Goal: Transaction & Acquisition: Purchase product/service

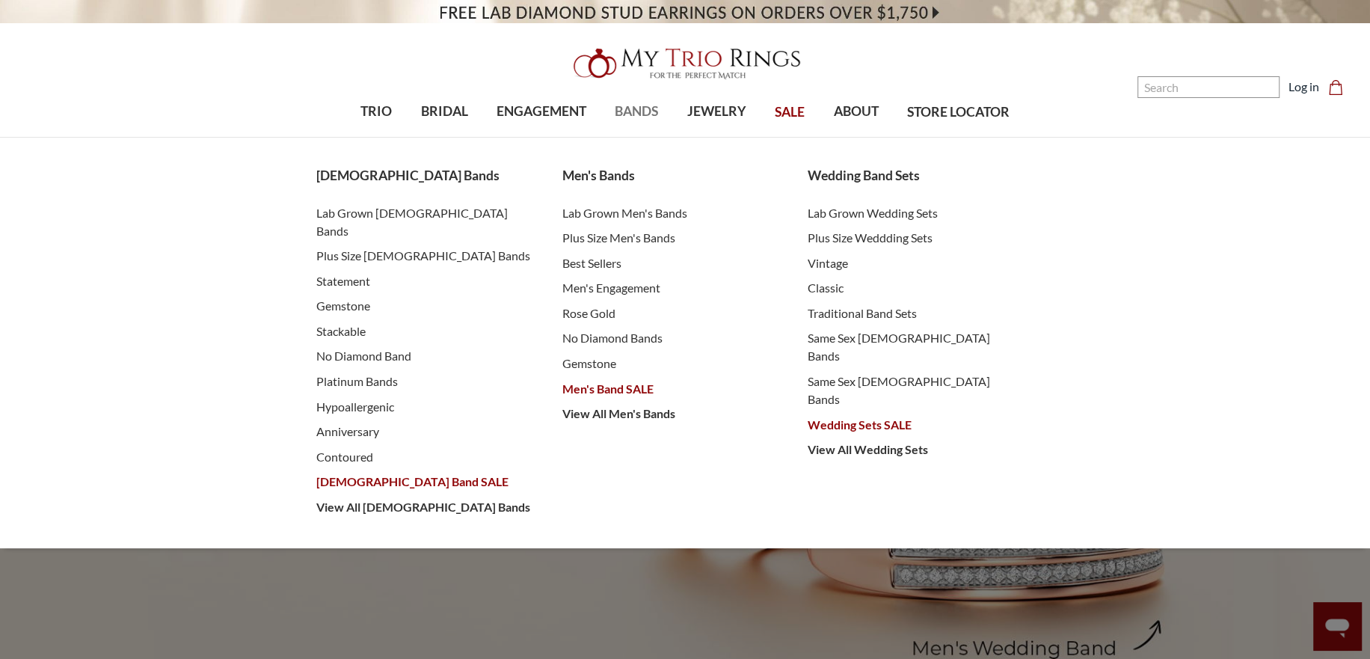
click at [633, 108] on span "BANDS" at bounding box center [636, 111] width 43 height 19
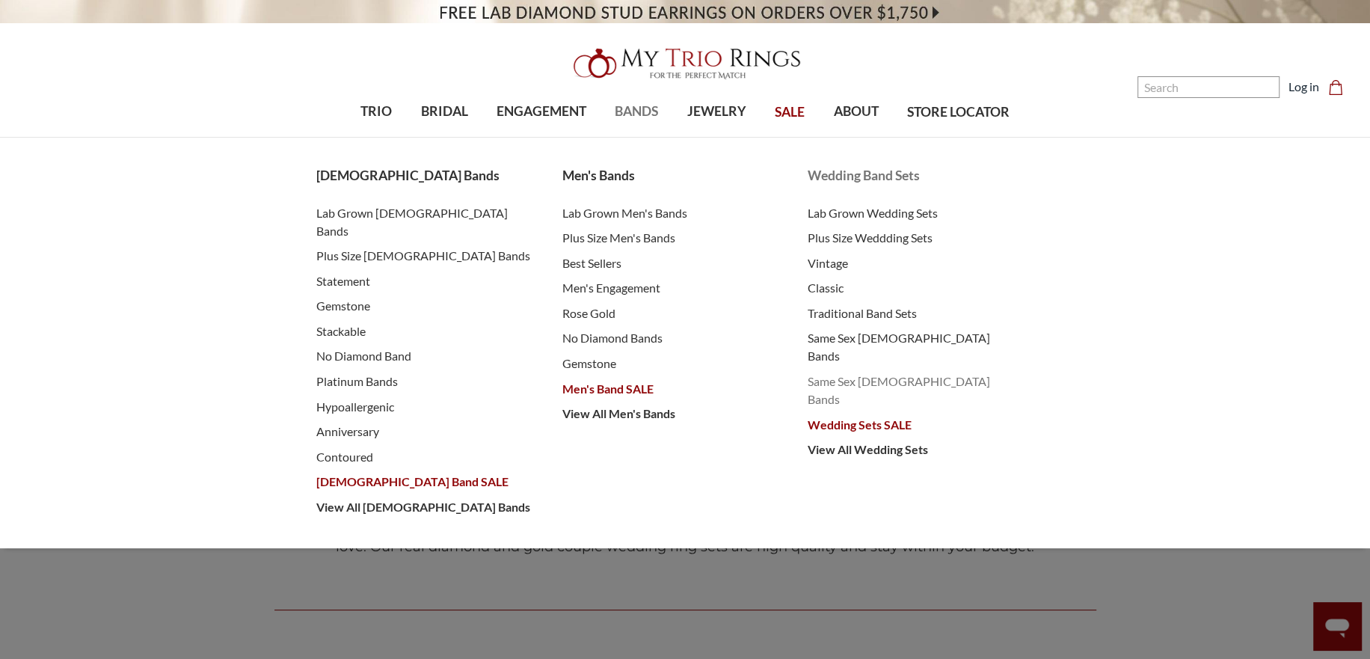
click at [850, 372] on span "Same Sex [DEMOGRAPHIC_DATA] Bands" at bounding box center [916, 390] width 216 height 36
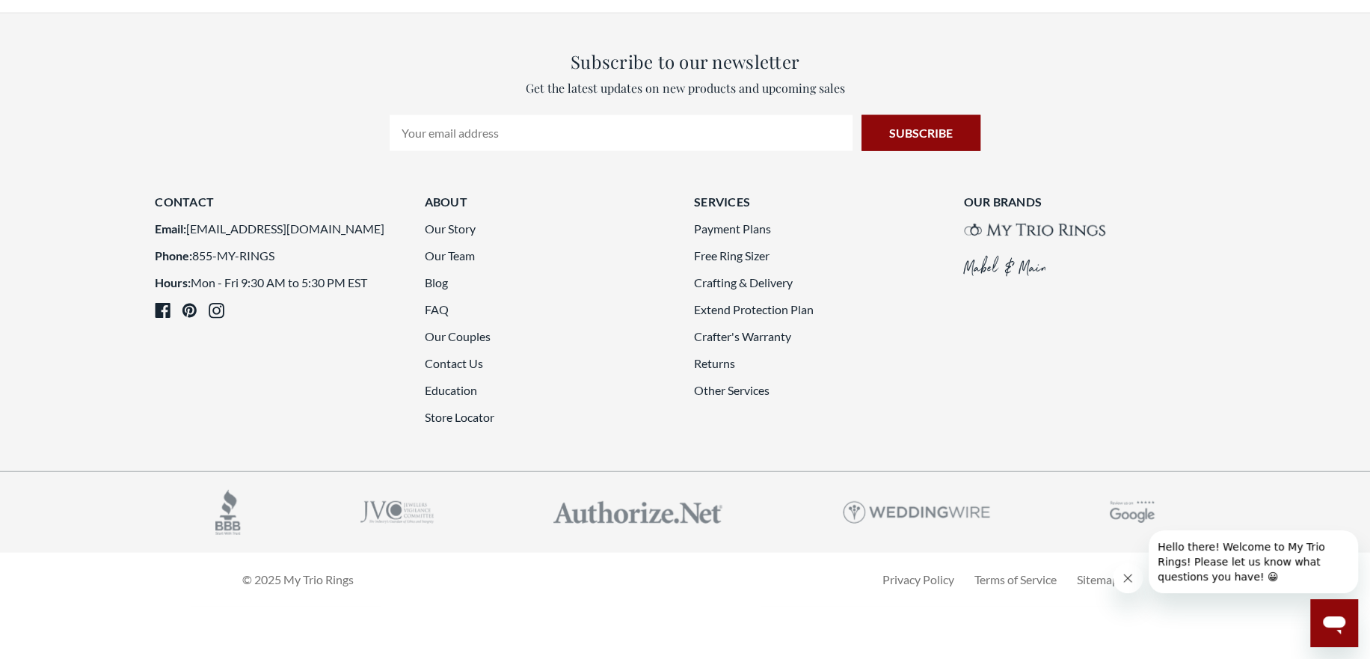
scroll to position [3959, 0]
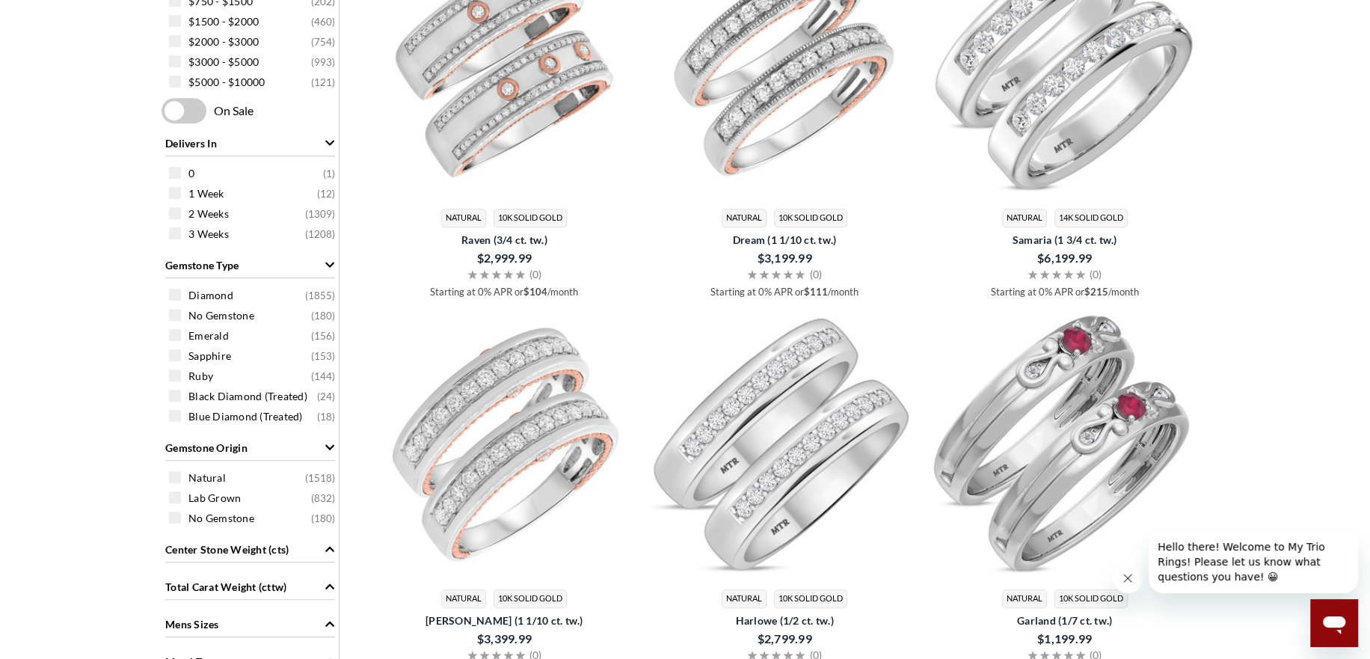
scroll to position [523, 0]
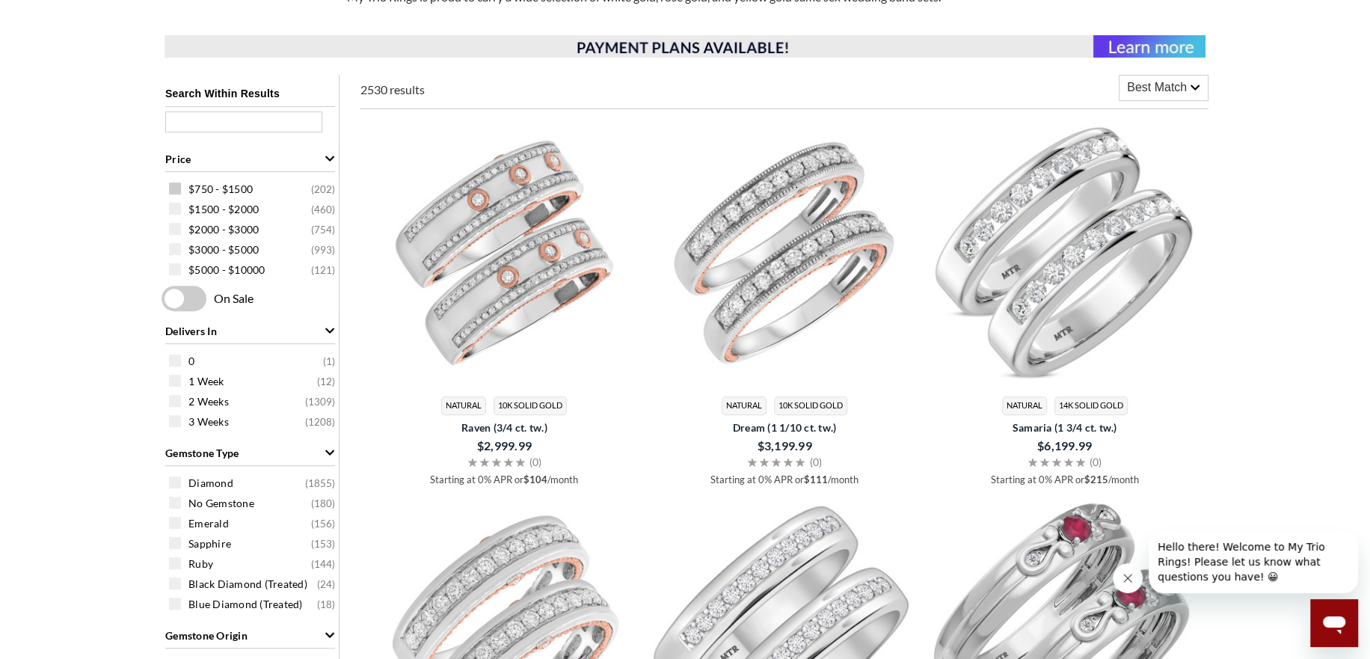
click at [179, 188] on span at bounding box center [175, 188] width 12 height 12
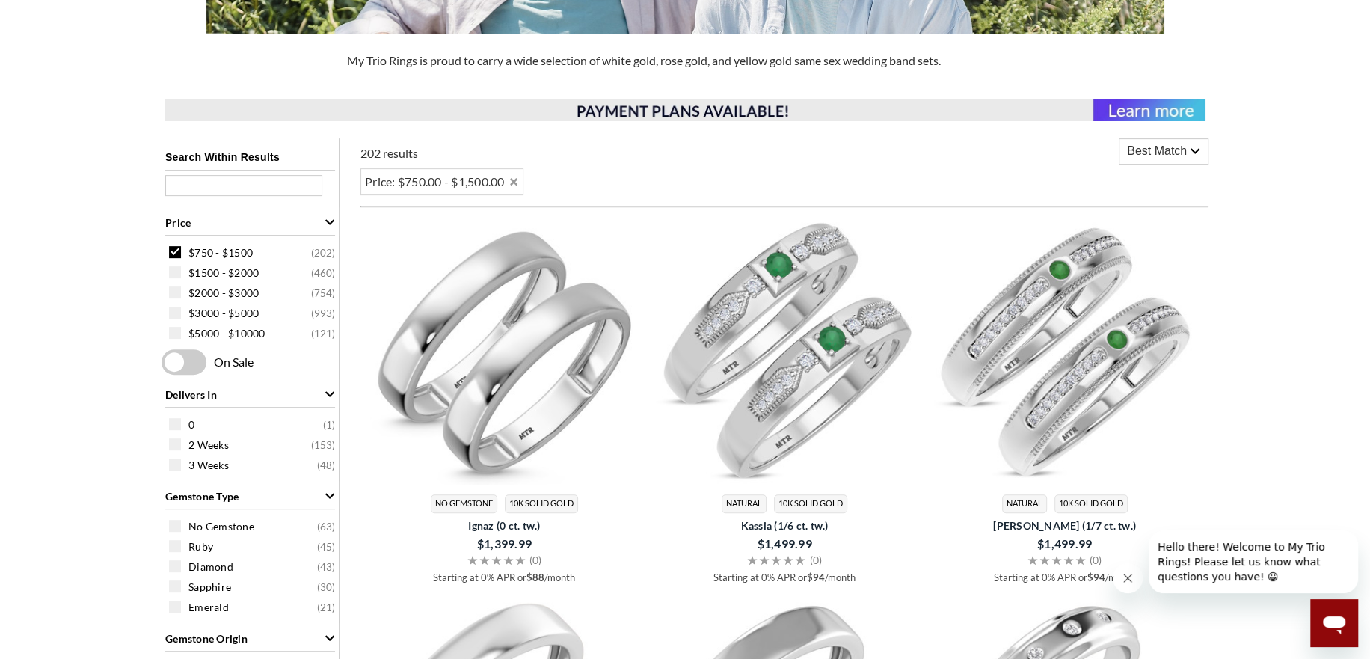
scroll to position [374, 0]
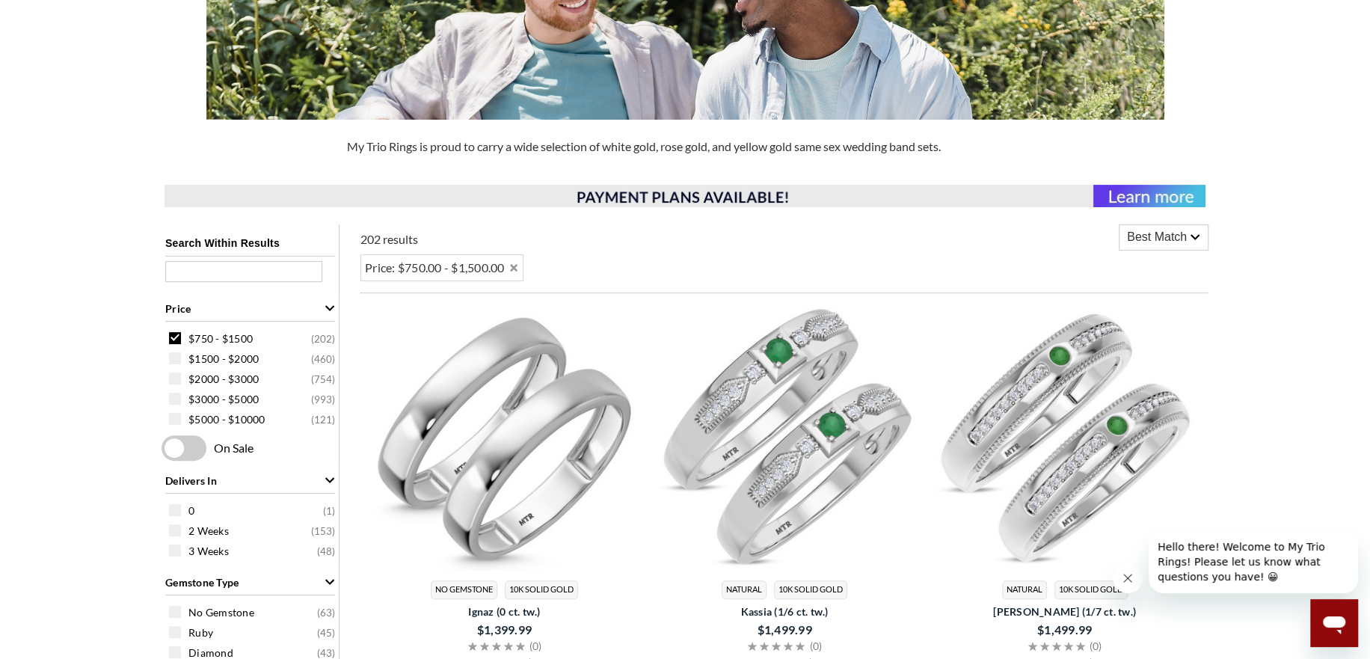
click at [328, 307] on icon "Price" at bounding box center [330, 308] width 10 height 10
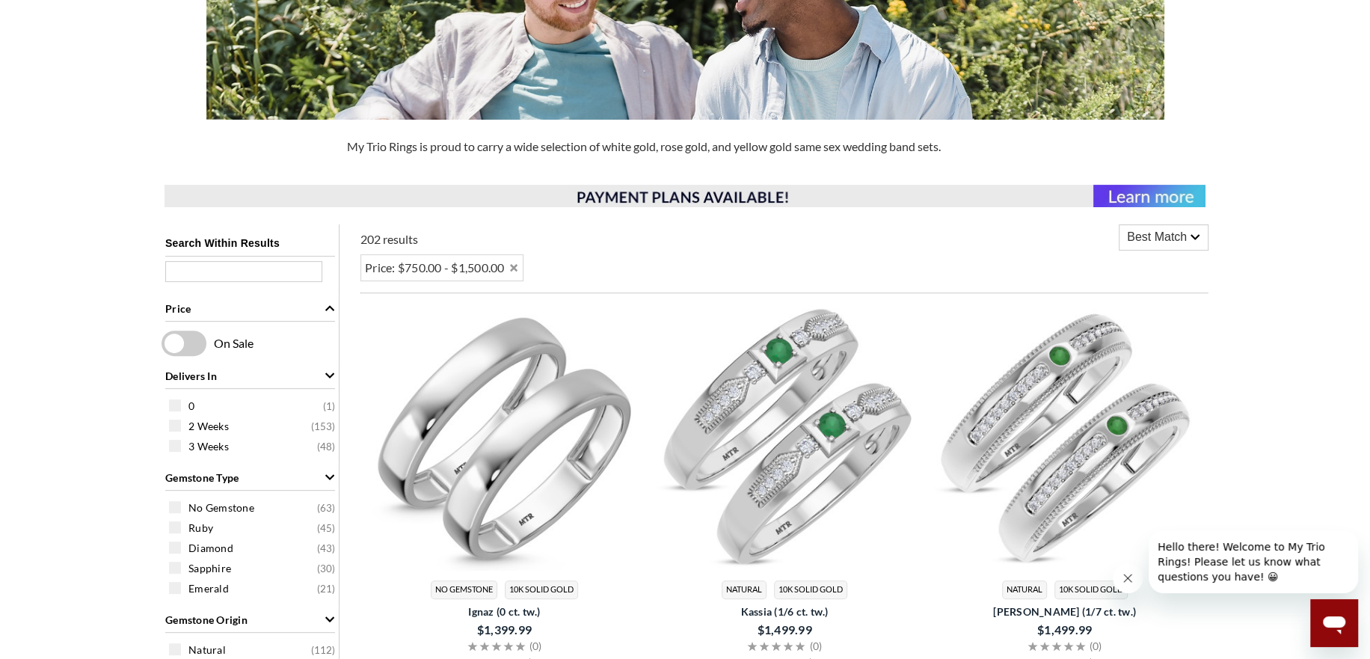
click at [328, 307] on icon "Price" at bounding box center [329, 308] width 9 height 5
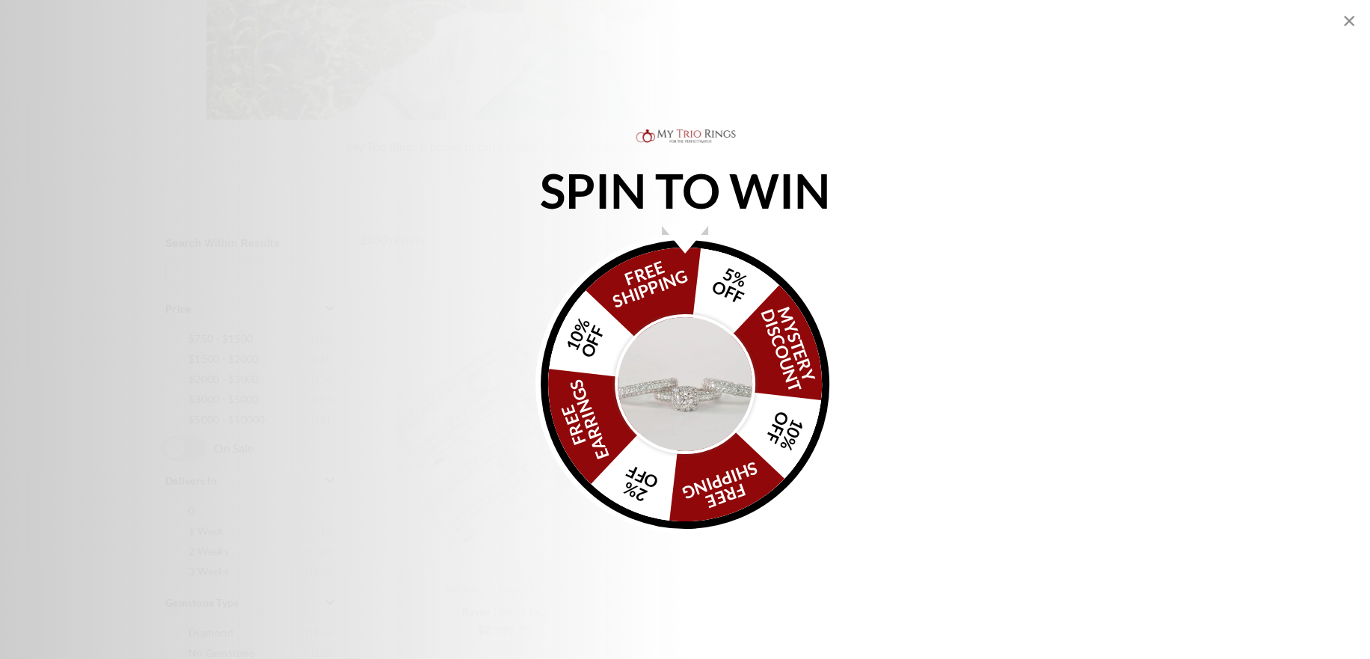
scroll to position [523, 0]
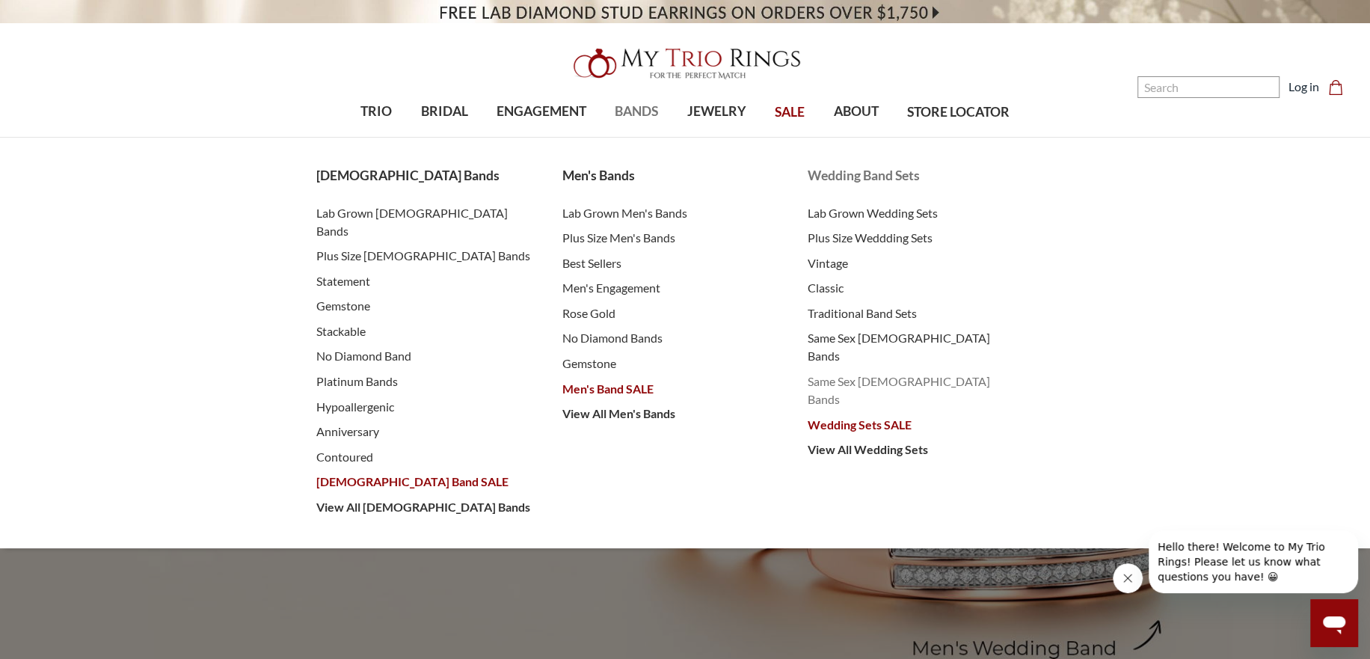
click at [876, 372] on span "Same Sex [DEMOGRAPHIC_DATA] Bands" at bounding box center [916, 390] width 216 height 36
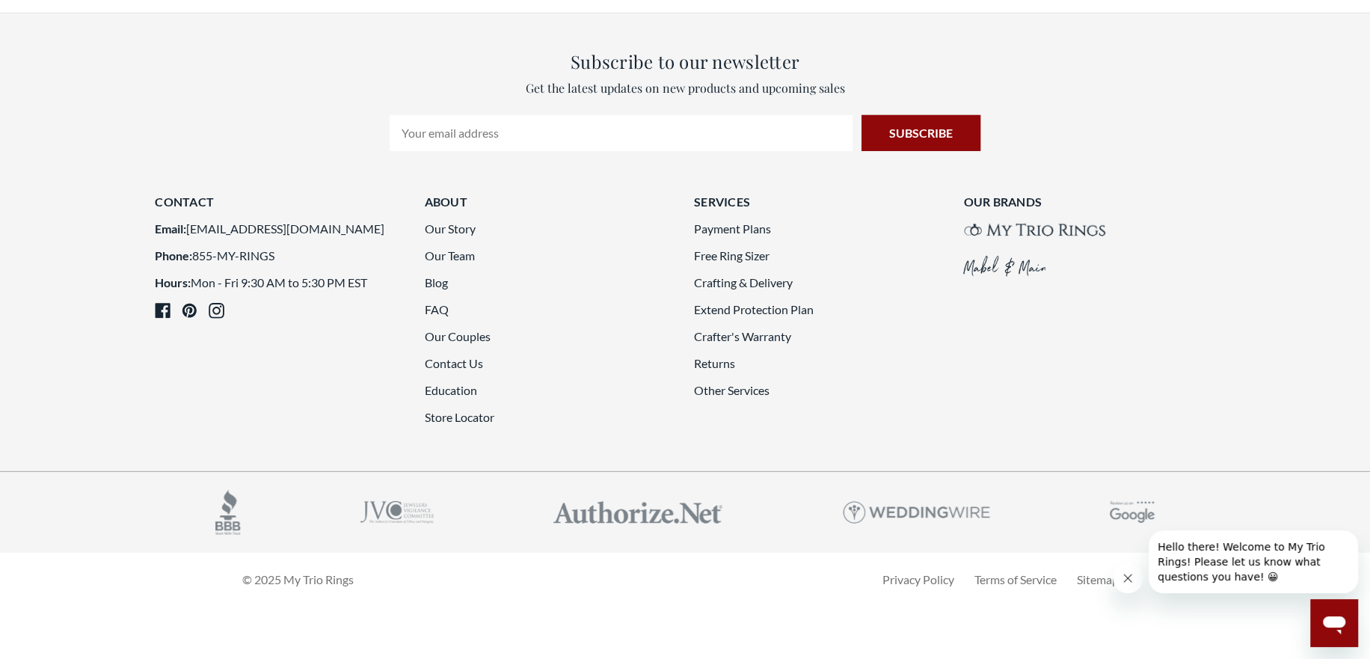
scroll to position [4034, 0]
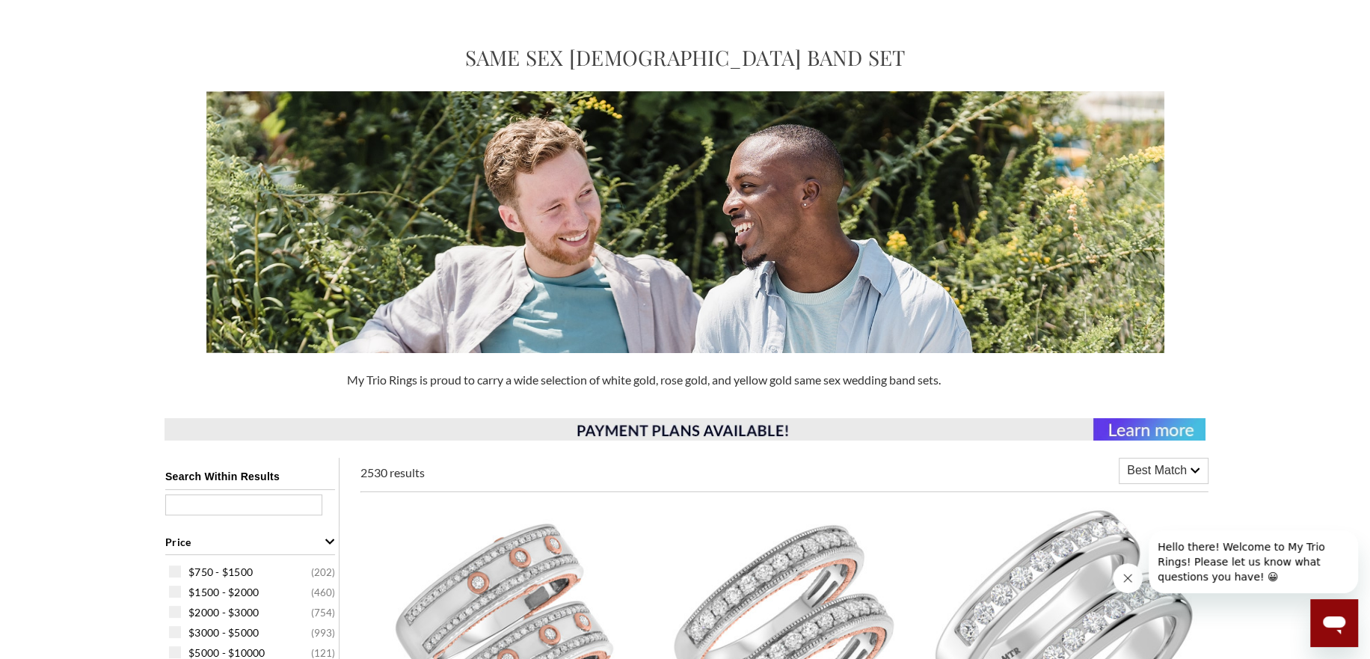
scroll to position [299, 0]
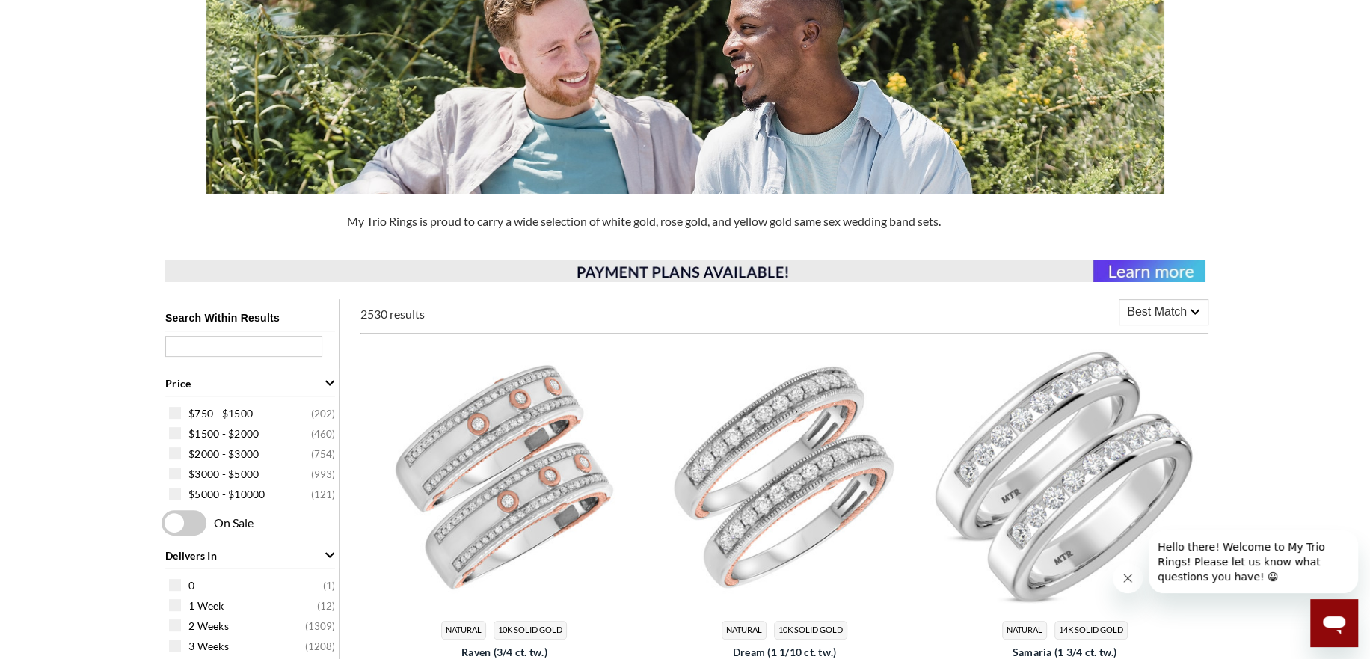
click at [262, 345] on input "text" at bounding box center [243, 346] width 157 height 21
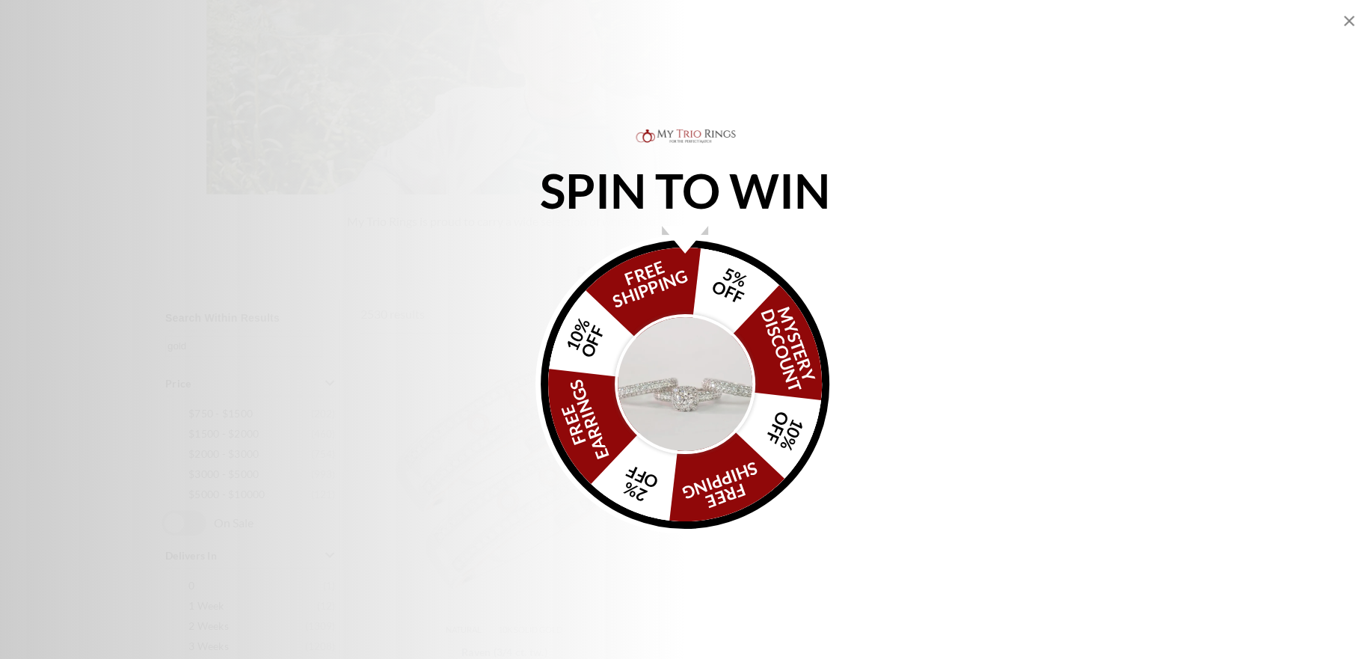
type input "gold"
click at [734, 341] on img "Alia popup" at bounding box center [685, 384] width 141 height 141
click at [731, 340] on img "Alia popup" at bounding box center [685, 384] width 141 height 141
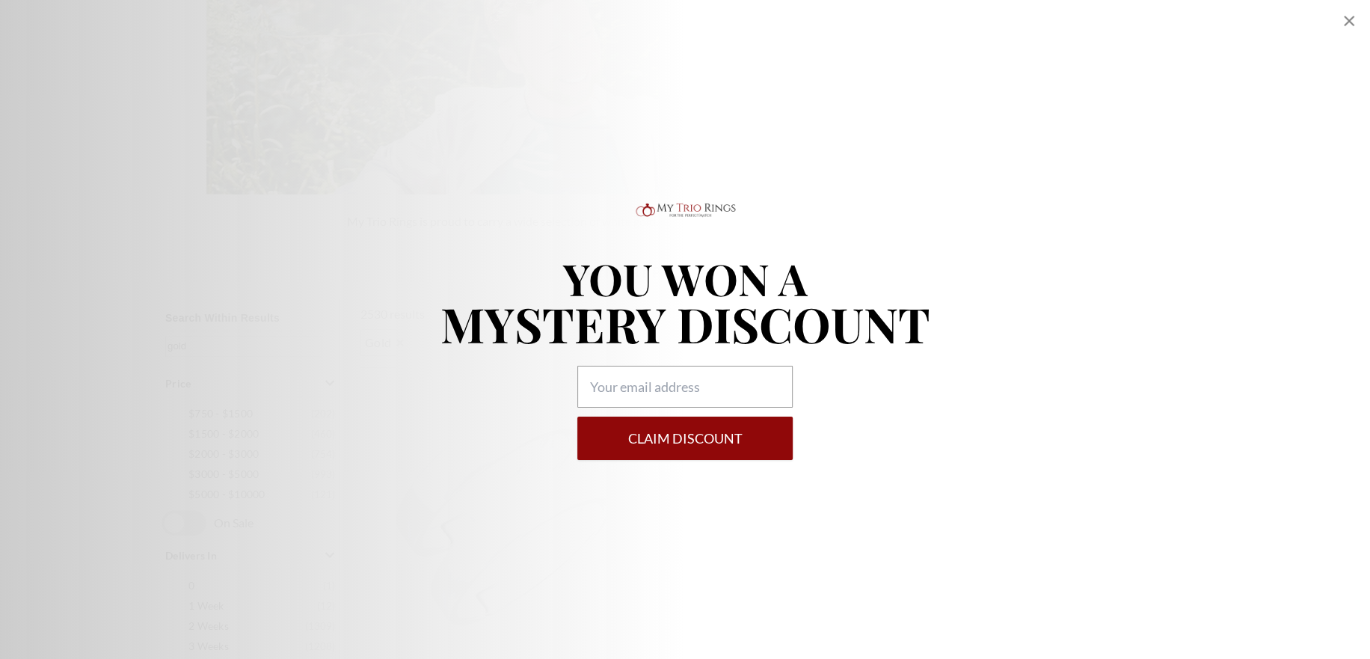
click at [1352, 22] on icon "Close popup" at bounding box center [1349, 21] width 18 height 18
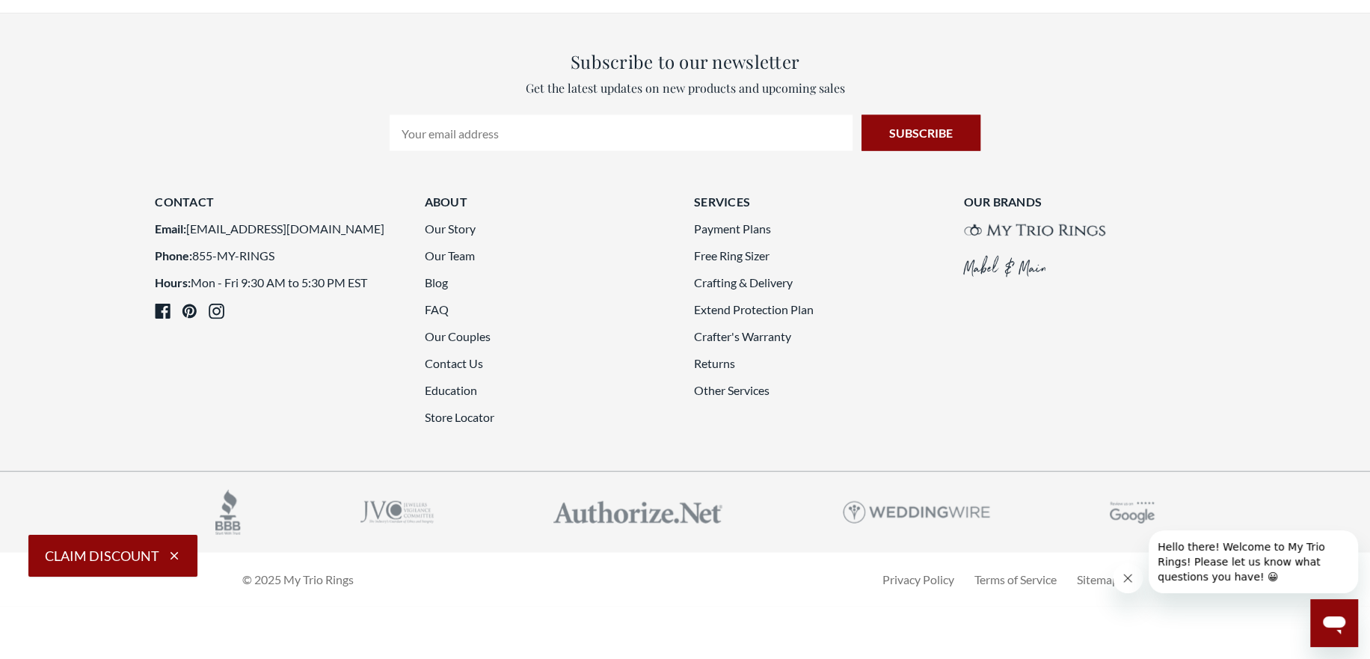
scroll to position [2916, 0]
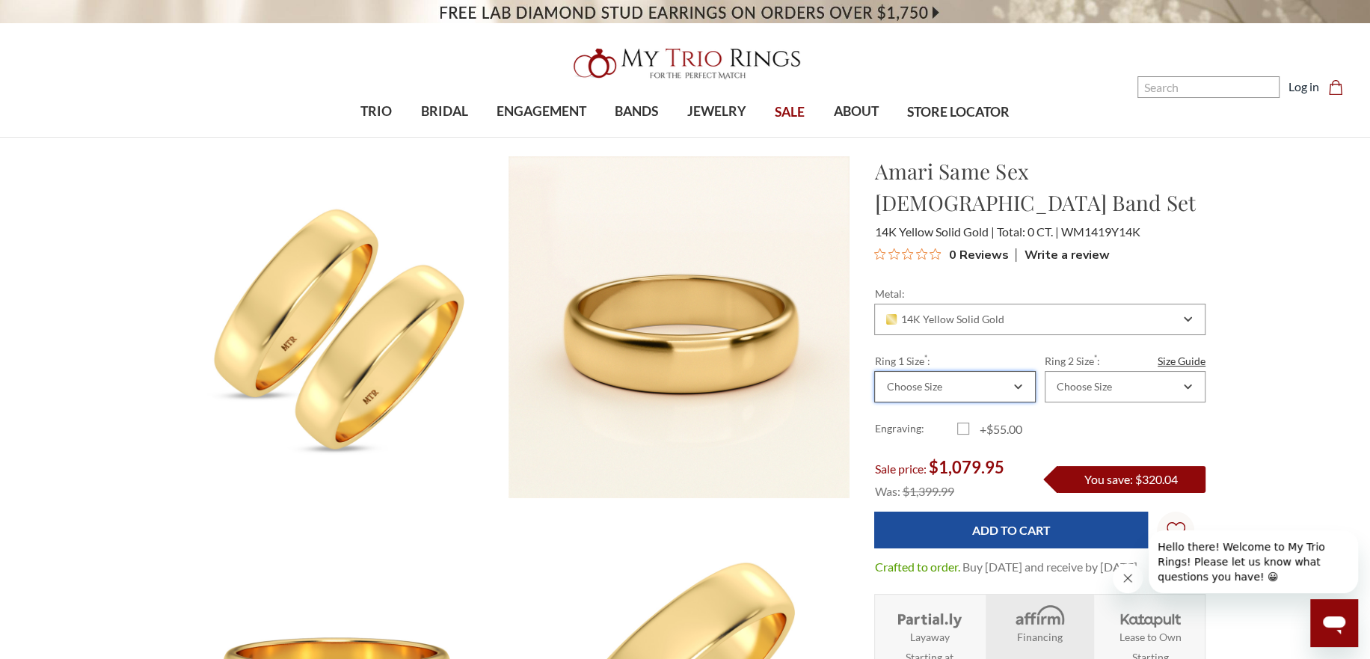
click at [996, 371] on div "Choose Size" at bounding box center [954, 386] width 161 height 31
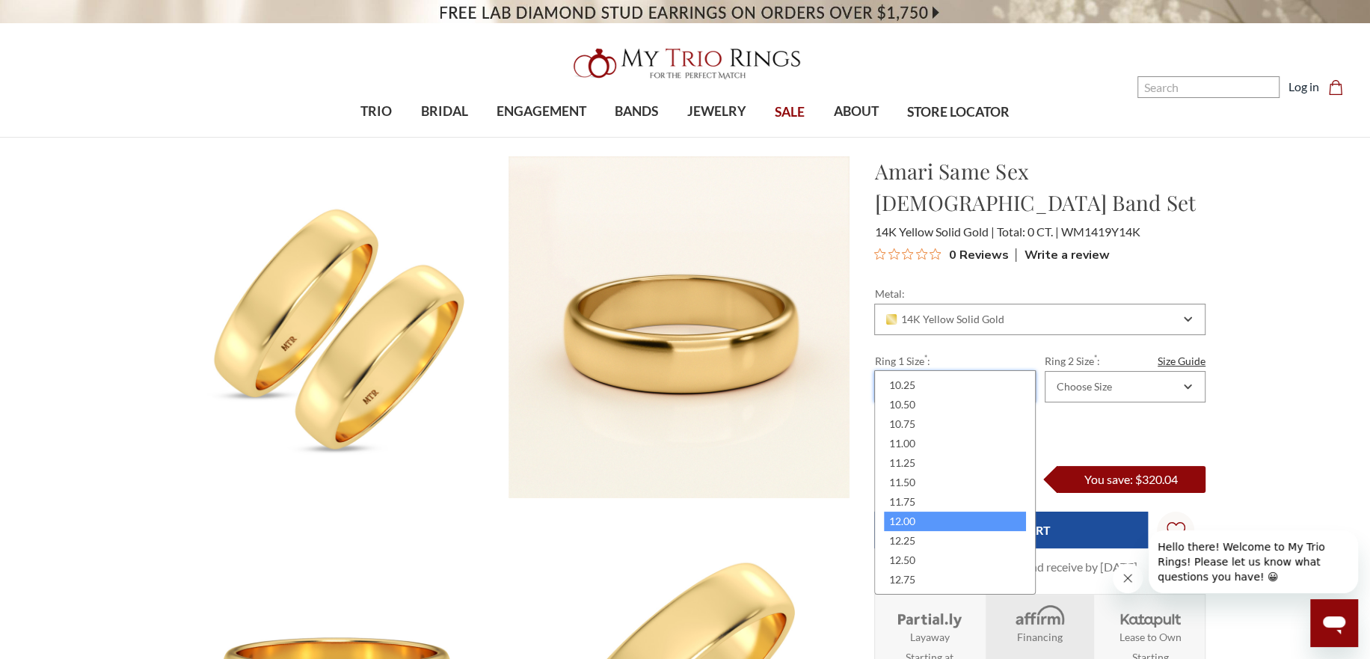
scroll to position [374, 0]
click at [915, 575] on div "13.00" at bounding box center [954, 579] width 141 height 19
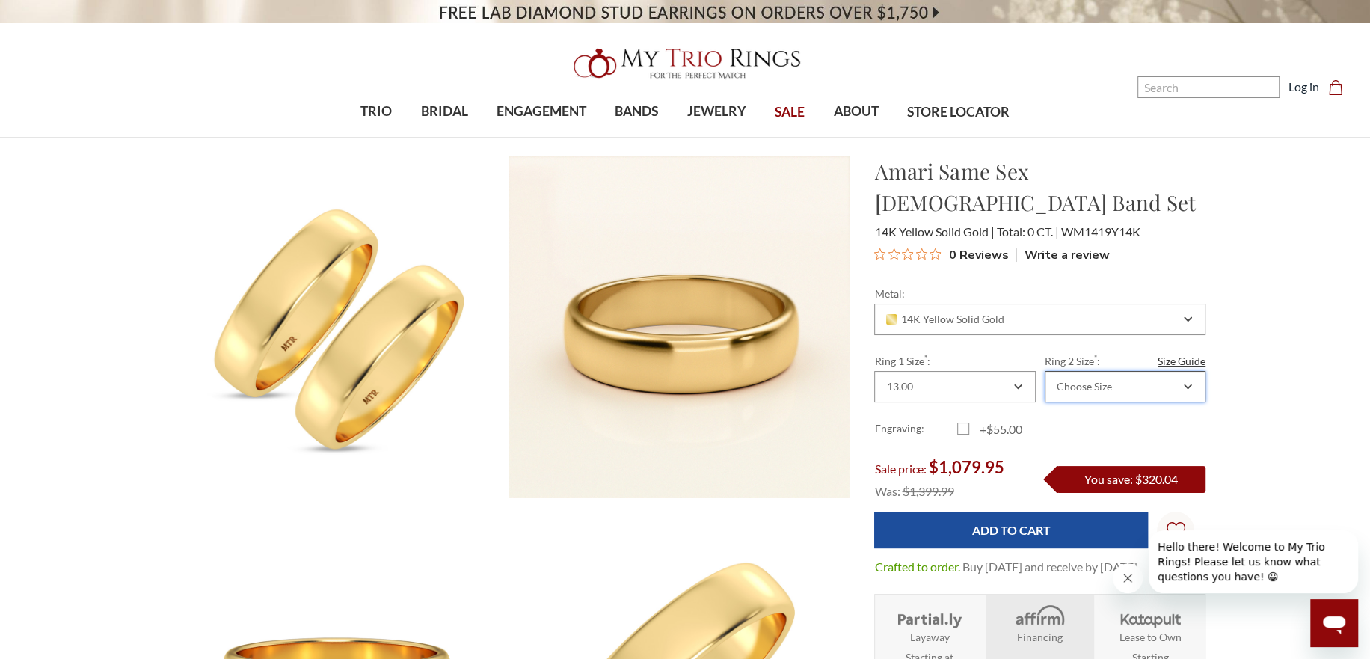
click at [1141, 381] on div "Choose Size" at bounding box center [1117, 387] width 126 height 12
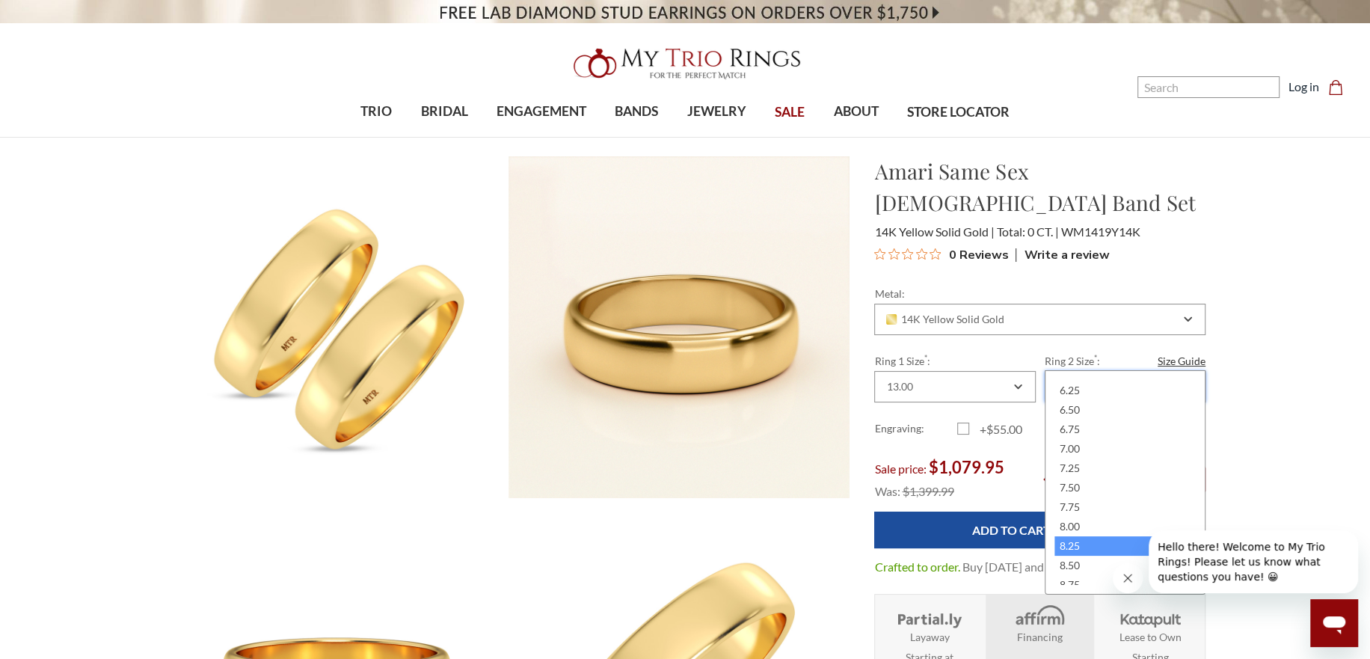
scroll to position [75, 0]
click at [1084, 562] on div "9.00" at bounding box center [1124, 567] width 141 height 19
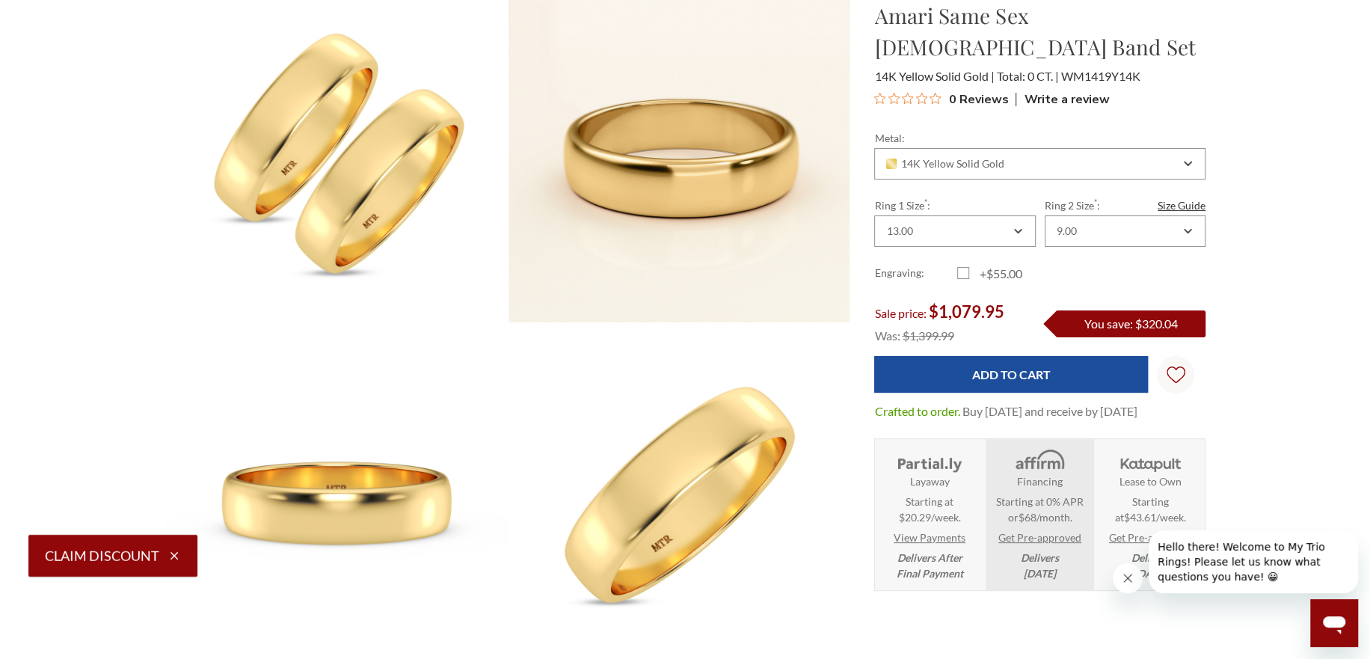
scroll to position [150, 0]
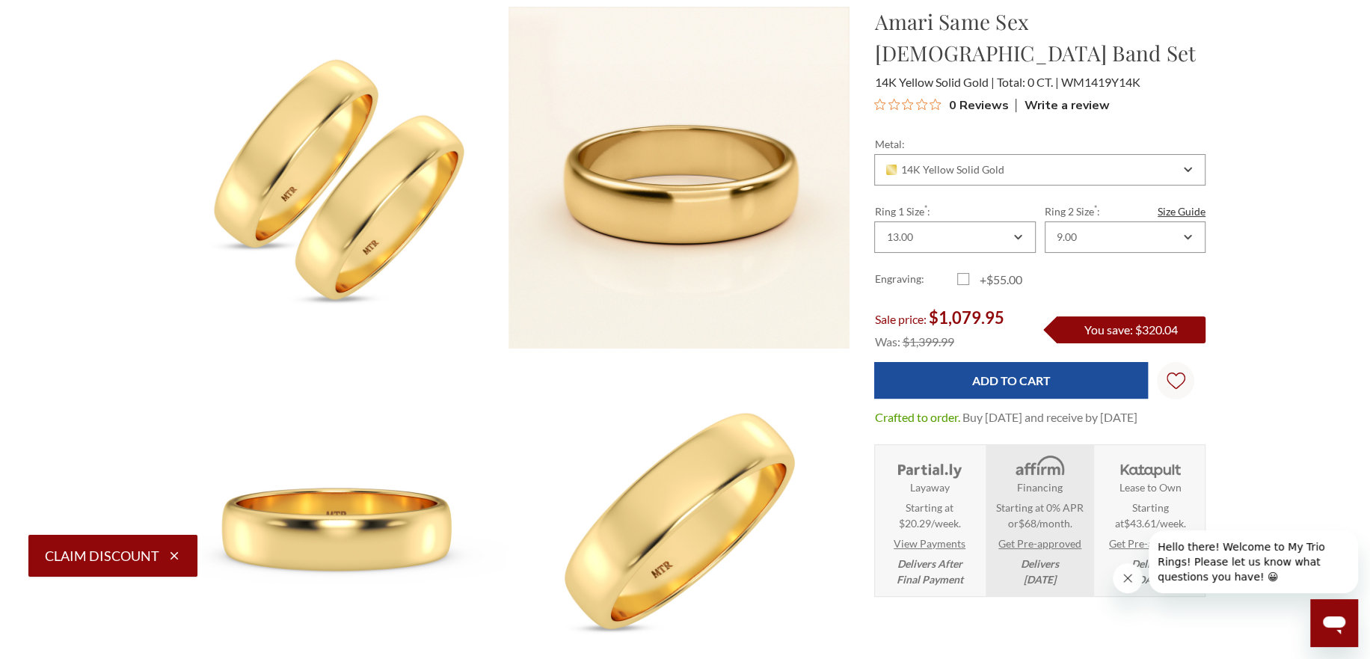
click at [80, 550] on button "Claim Discount" at bounding box center [112, 556] width 169 height 42
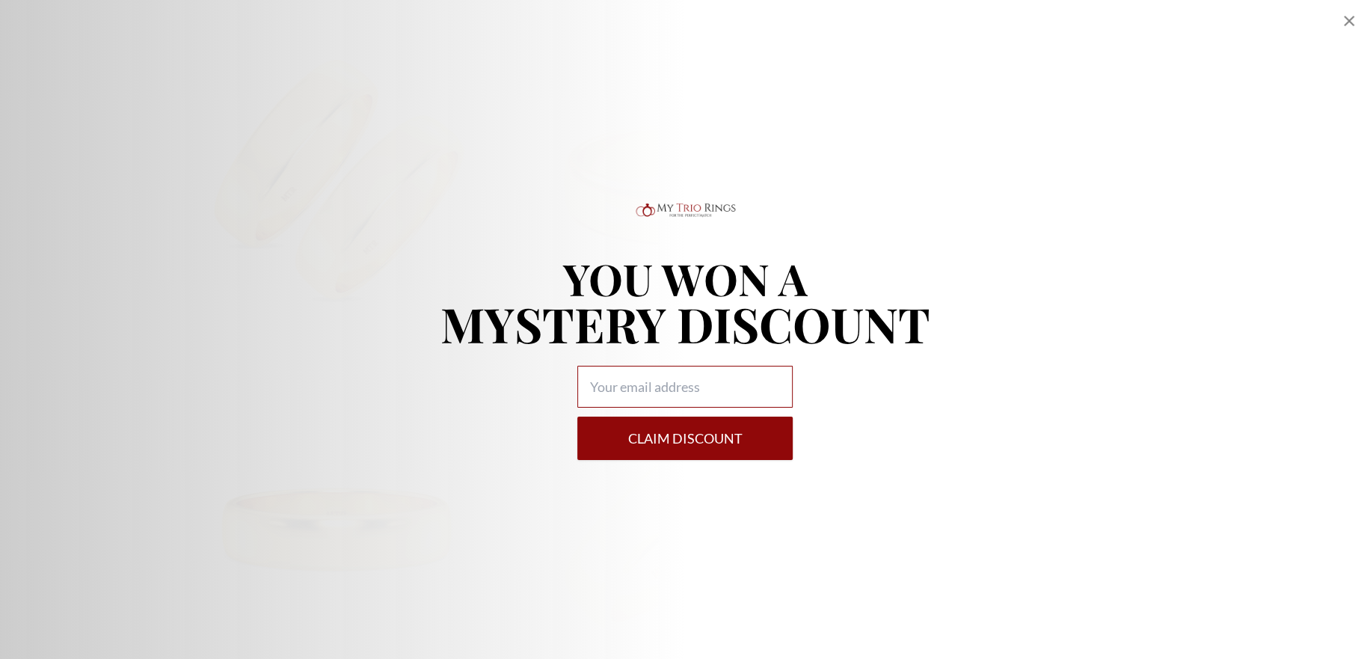
click at [629, 371] on input "Alia popup" at bounding box center [684, 387] width 215 height 42
type input "tholl0121@aol.com"
click at [675, 437] on button "Claim DISCOUNT" at bounding box center [684, 438] width 215 height 43
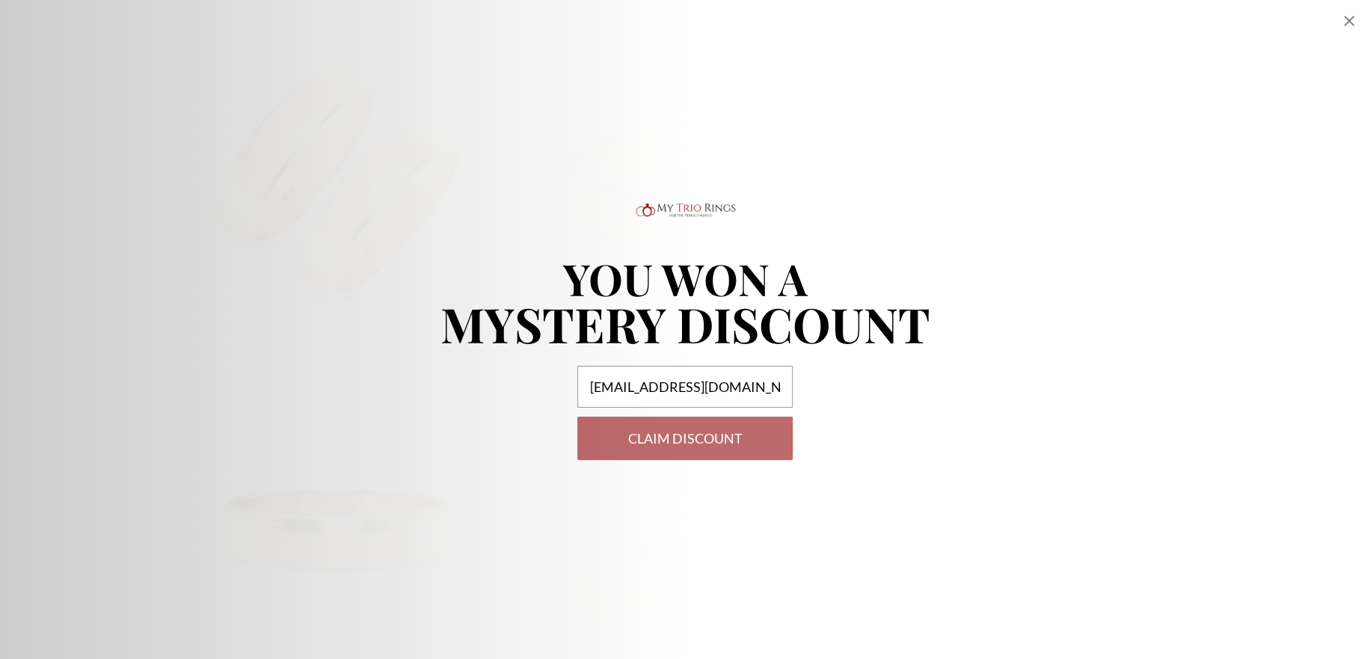
select select "US"
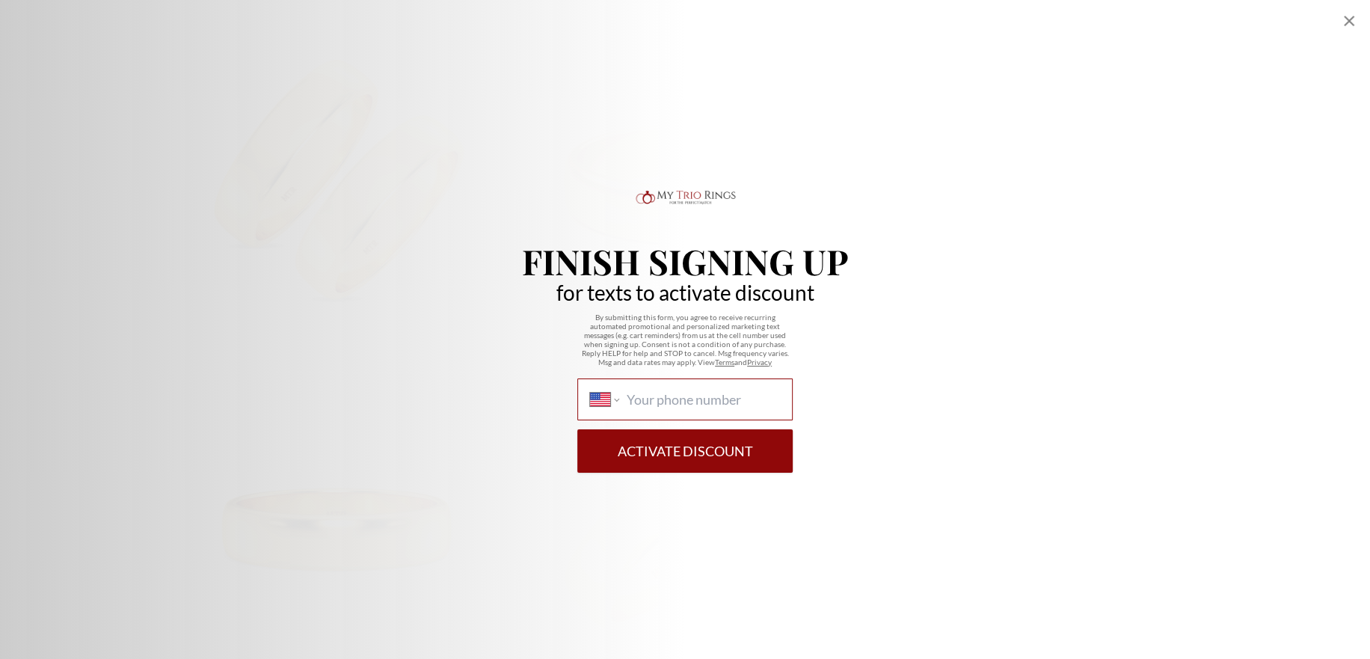
click at [674, 396] on input "International Afghanistan Åland Islands Albania Algeria American Samoa Andorra …" at bounding box center [703, 399] width 153 height 16
type input "(321) 443-2716"
click at [713, 443] on button "Activate Discount" at bounding box center [684, 450] width 215 height 43
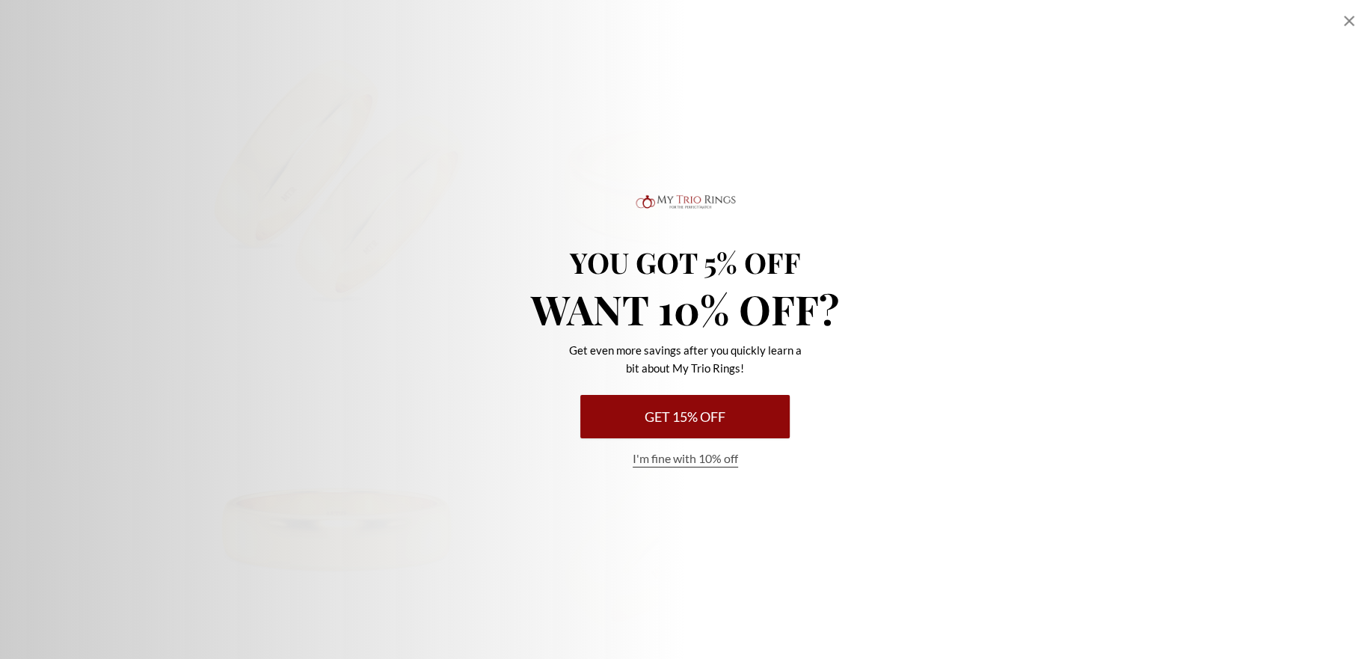
click at [694, 406] on button "Get 15% Off" at bounding box center [684, 416] width 209 height 43
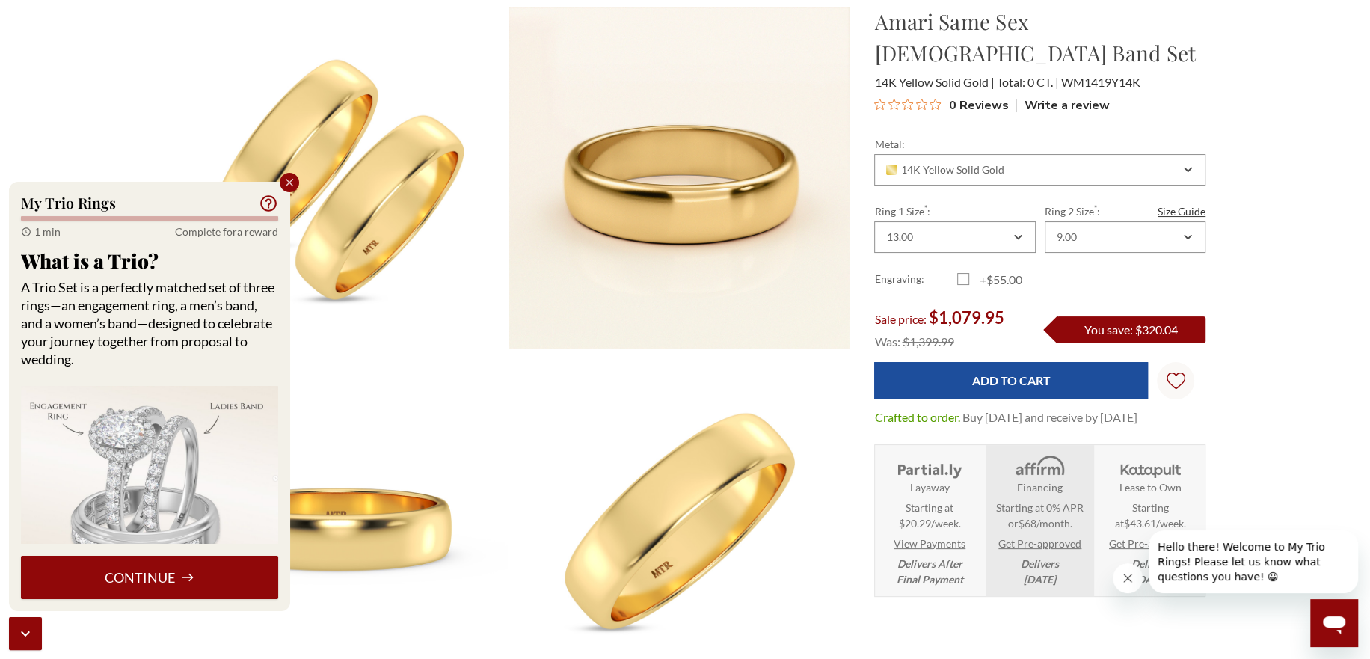
click at [213, 577] on button "Continue" at bounding box center [149, 577] width 257 height 43
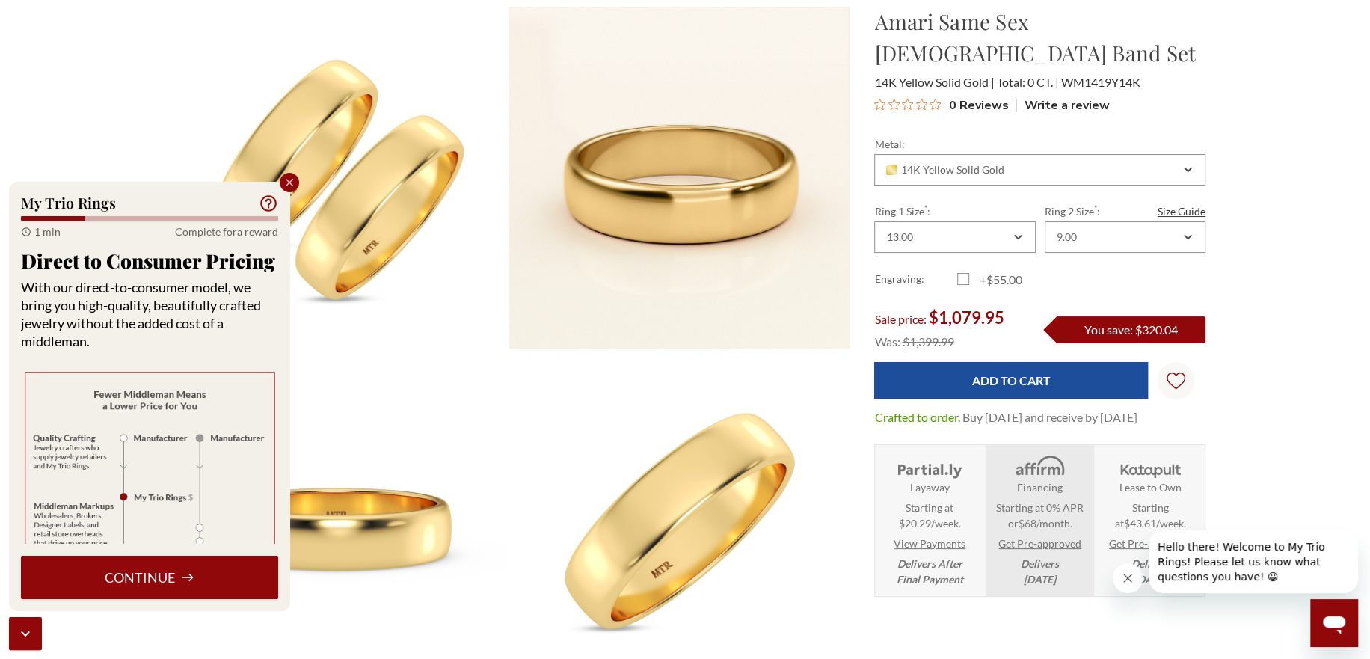
click at [214, 577] on button "Continue" at bounding box center [149, 577] width 257 height 43
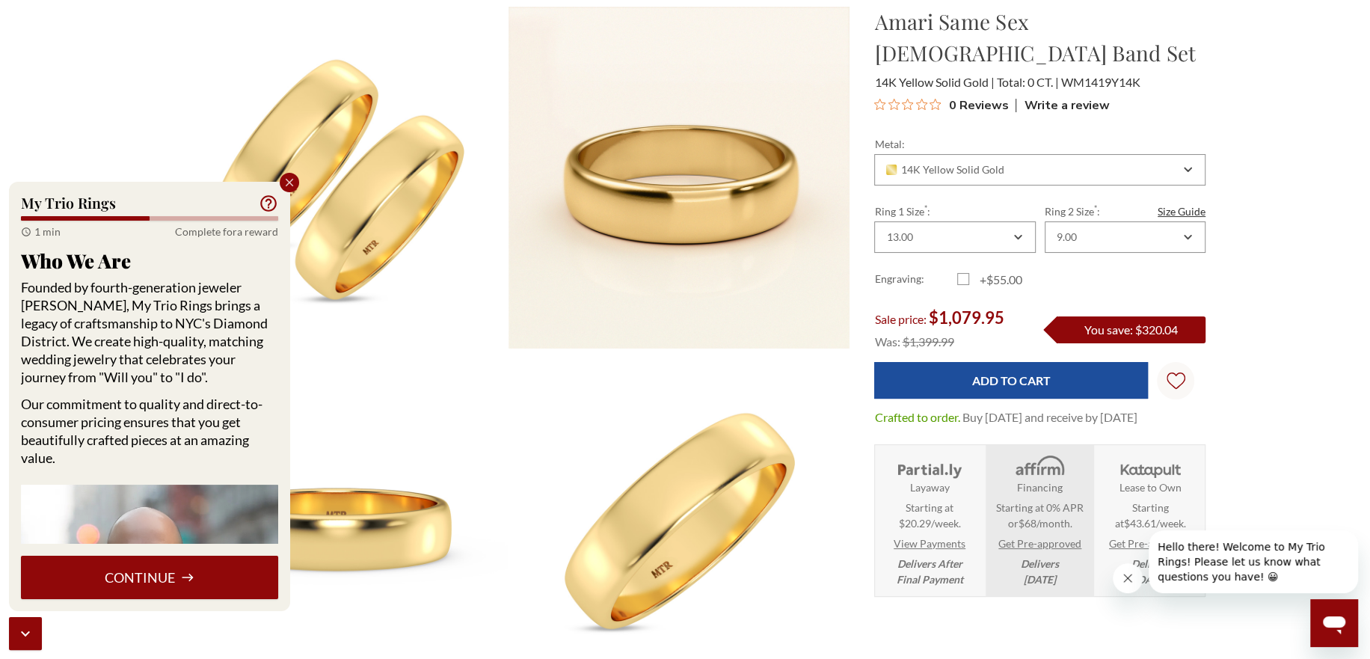
click at [209, 577] on button "Continue" at bounding box center [149, 577] width 257 height 43
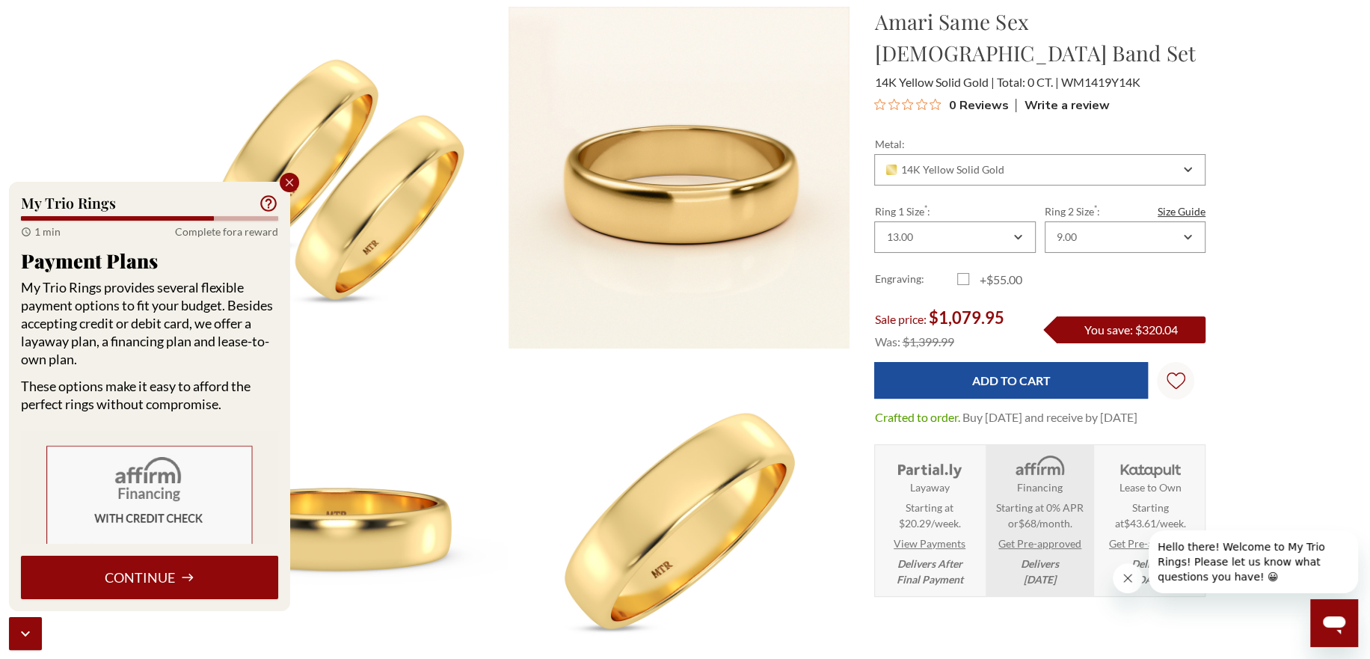
click at [209, 577] on button "Continue" at bounding box center [149, 577] width 257 height 43
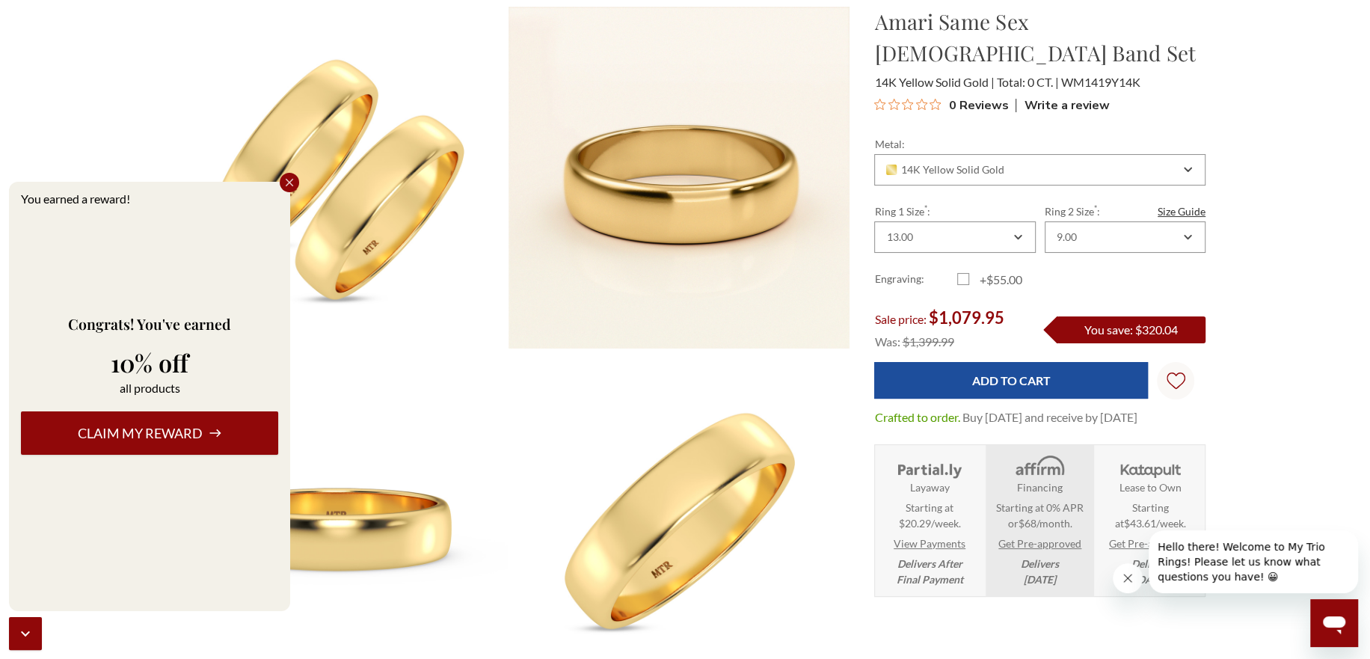
click at [185, 440] on button "Claim my reward" at bounding box center [149, 432] width 257 height 43
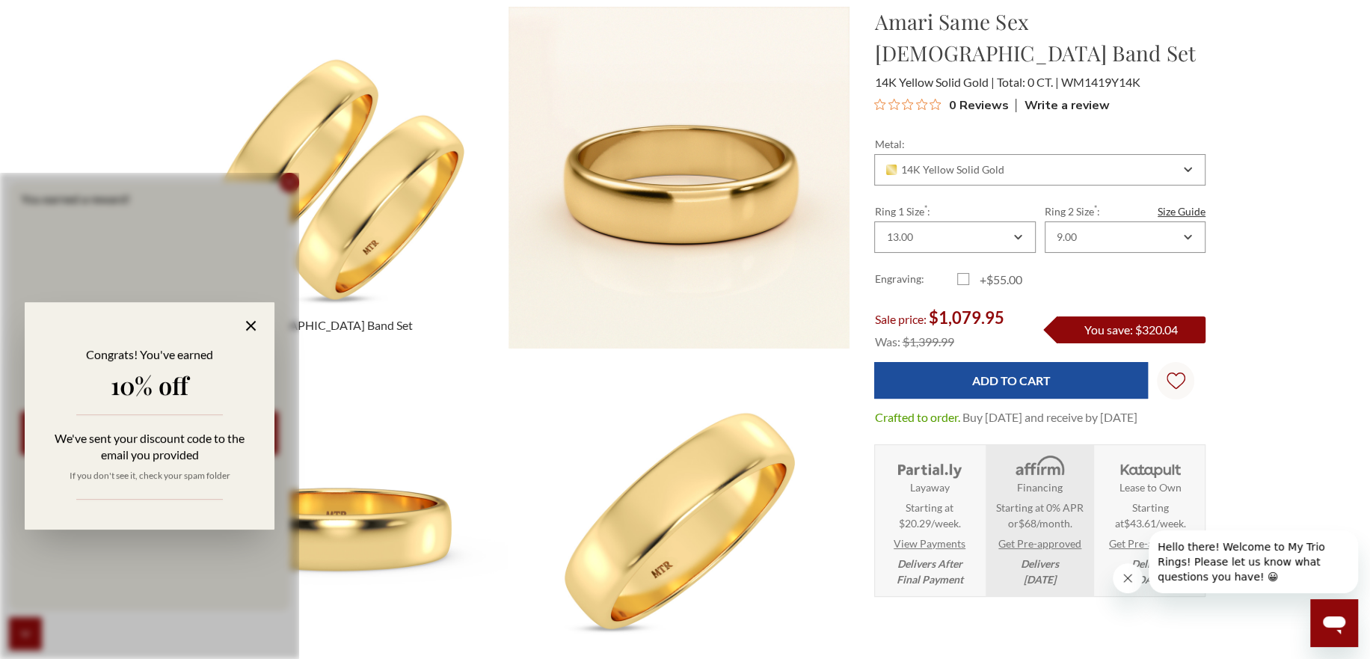
click at [251, 324] on icon at bounding box center [250, 325] width 17 height 17
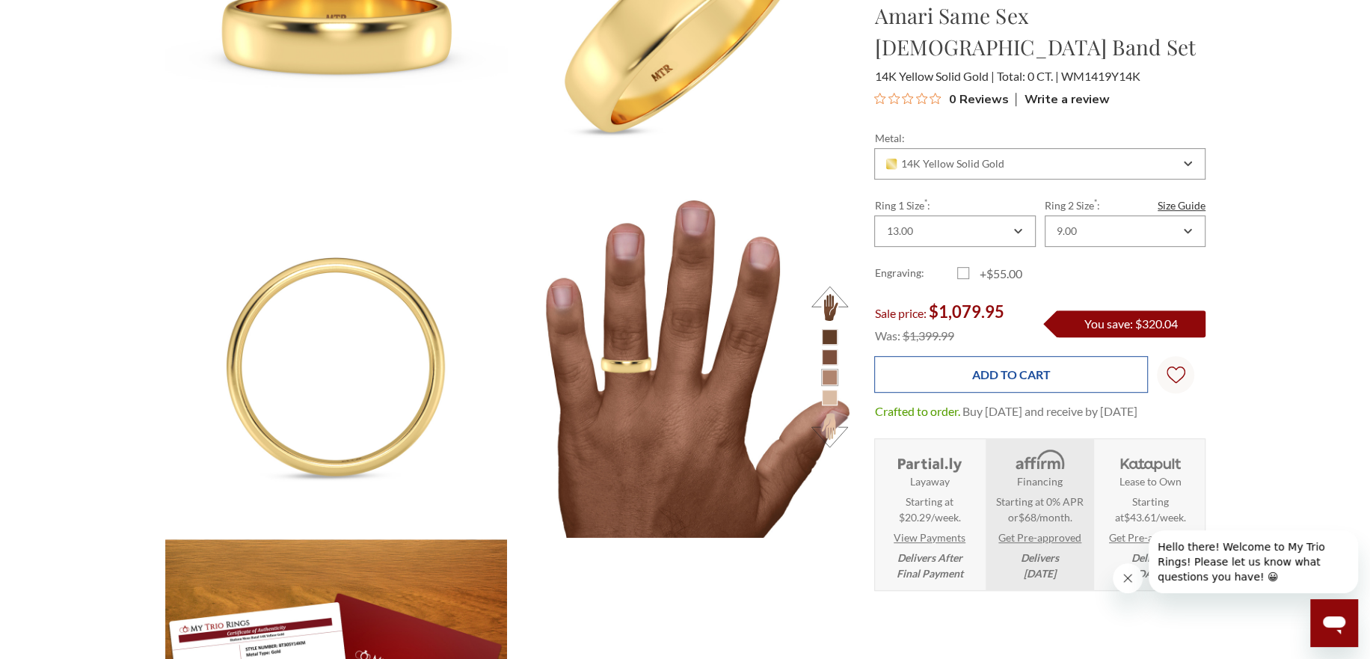
scroll to position [673, 0]
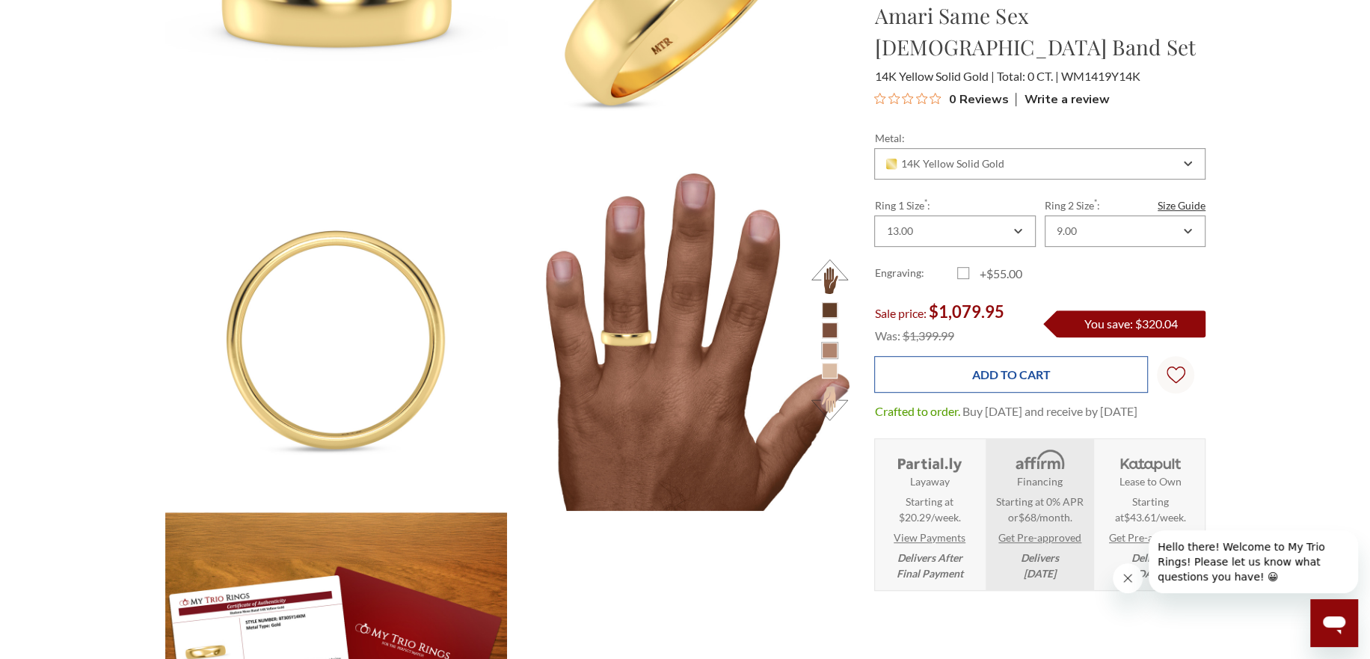
click at [1042, 356] on input "Add to Cart" at bounding box center [1011, 374] width 274 height 37
type input "Add to Cart"
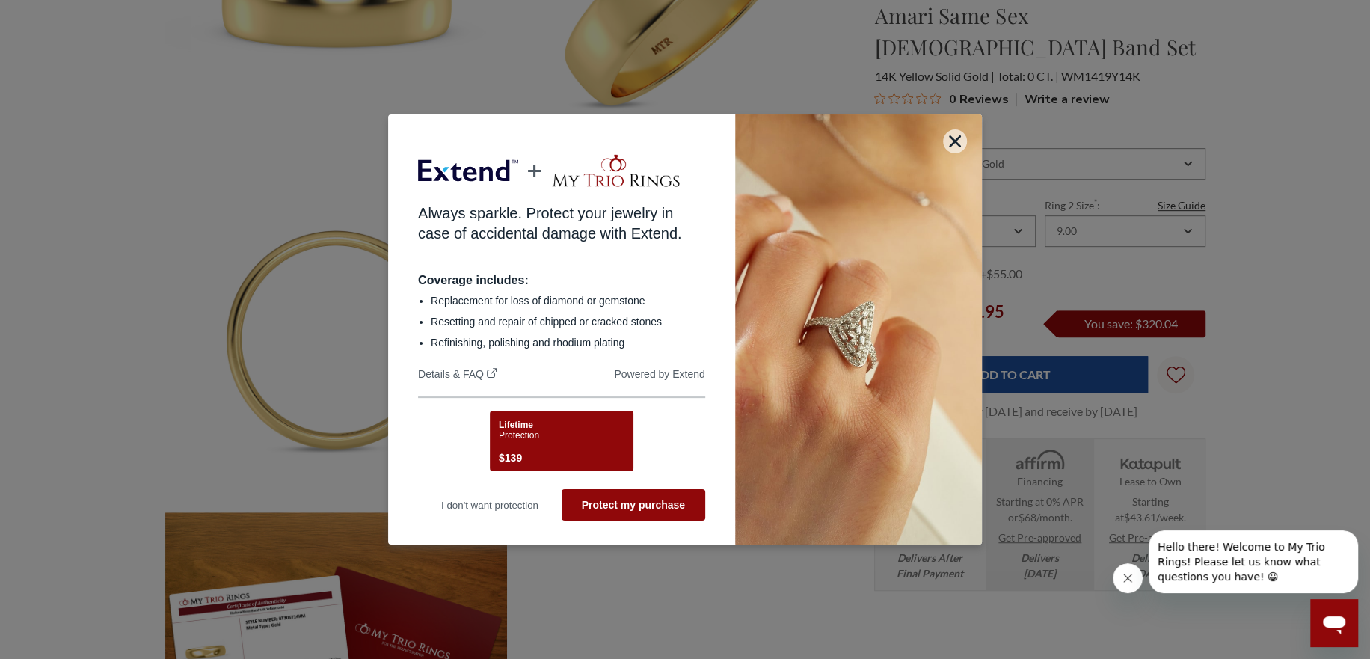
scroll to position [0, 0]
click at [955, 136] on icon "button" at bounding box center [955, 141] width 12 height 12
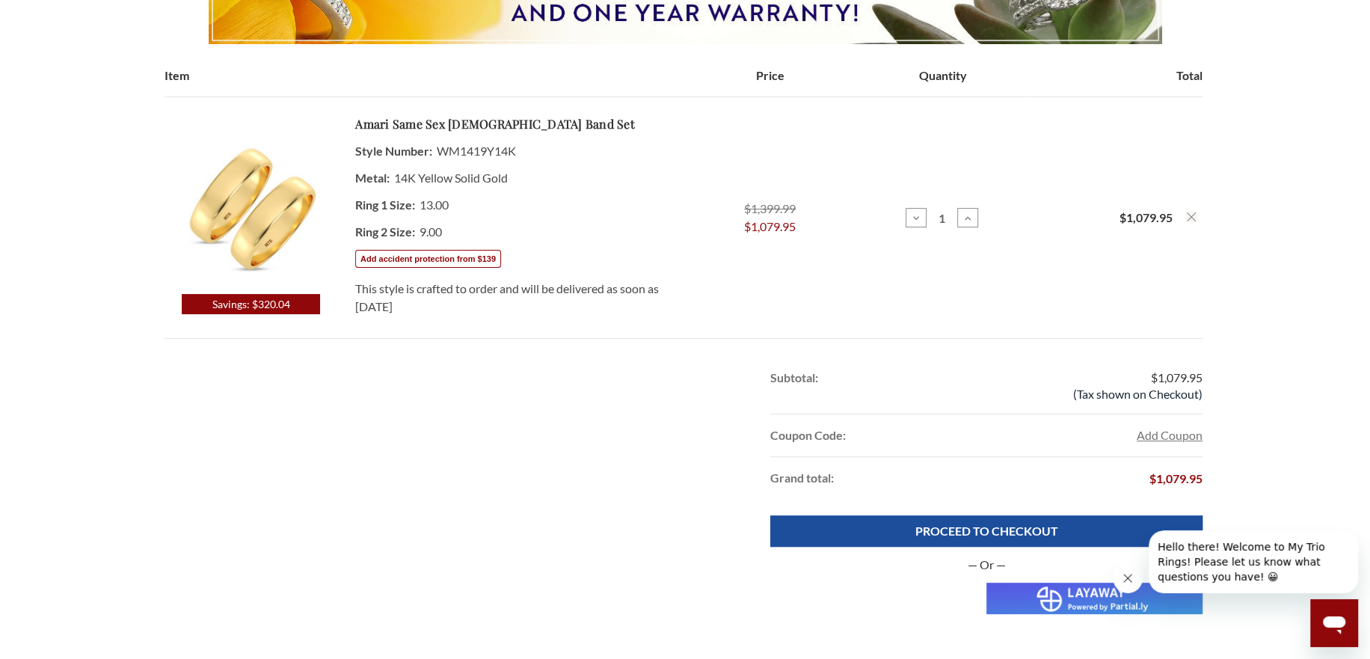
scroll to position [374, 0]
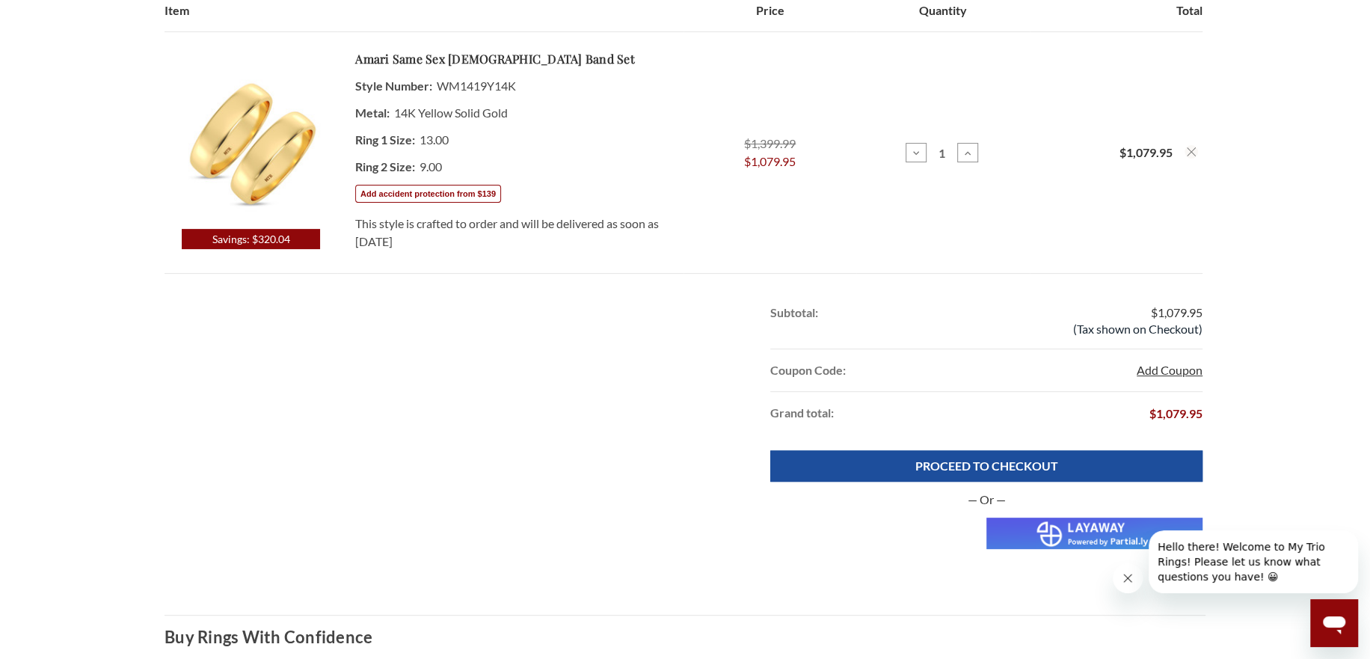
click at [1155, 375] on button "Add Coupon" at bounding box center [1170, 370] width 66 height 18
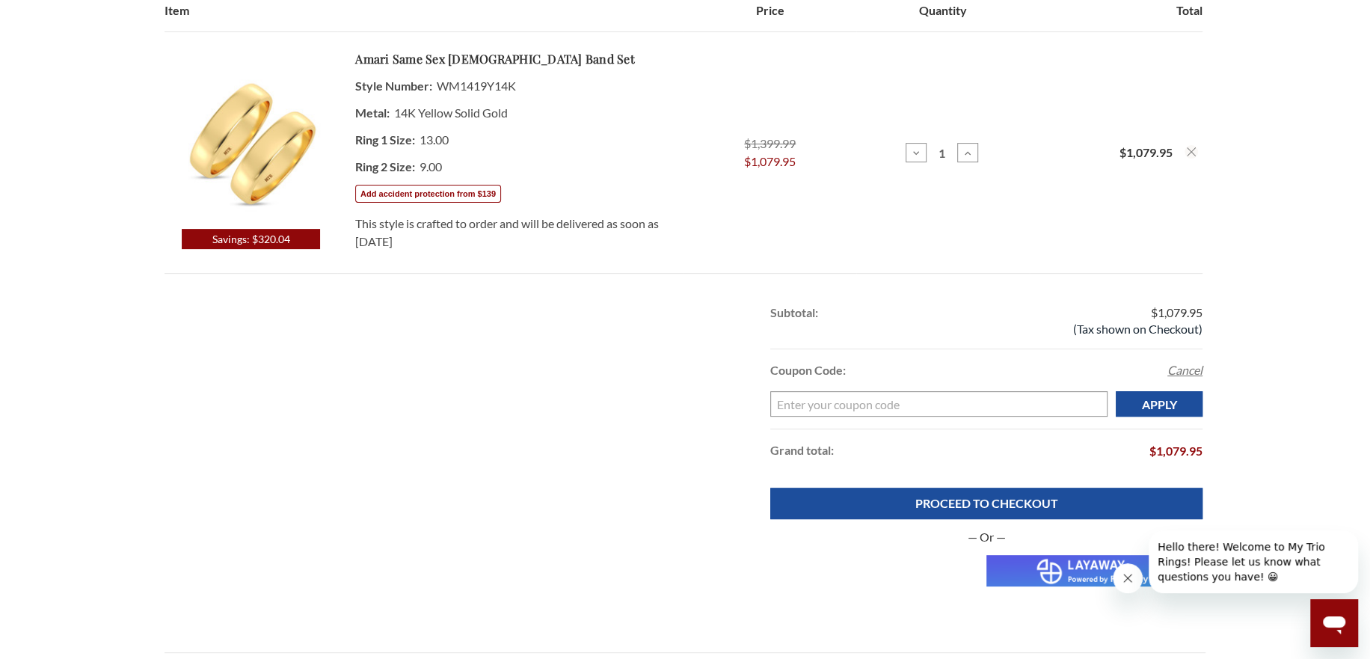
click at [576, 390] on div "Subtotal: $1,079.95 (Tax shown on Checkout) Coupon Code: Add Coupon Cancel Ente…" at bounding box center [685, 390] width 1041 height 196
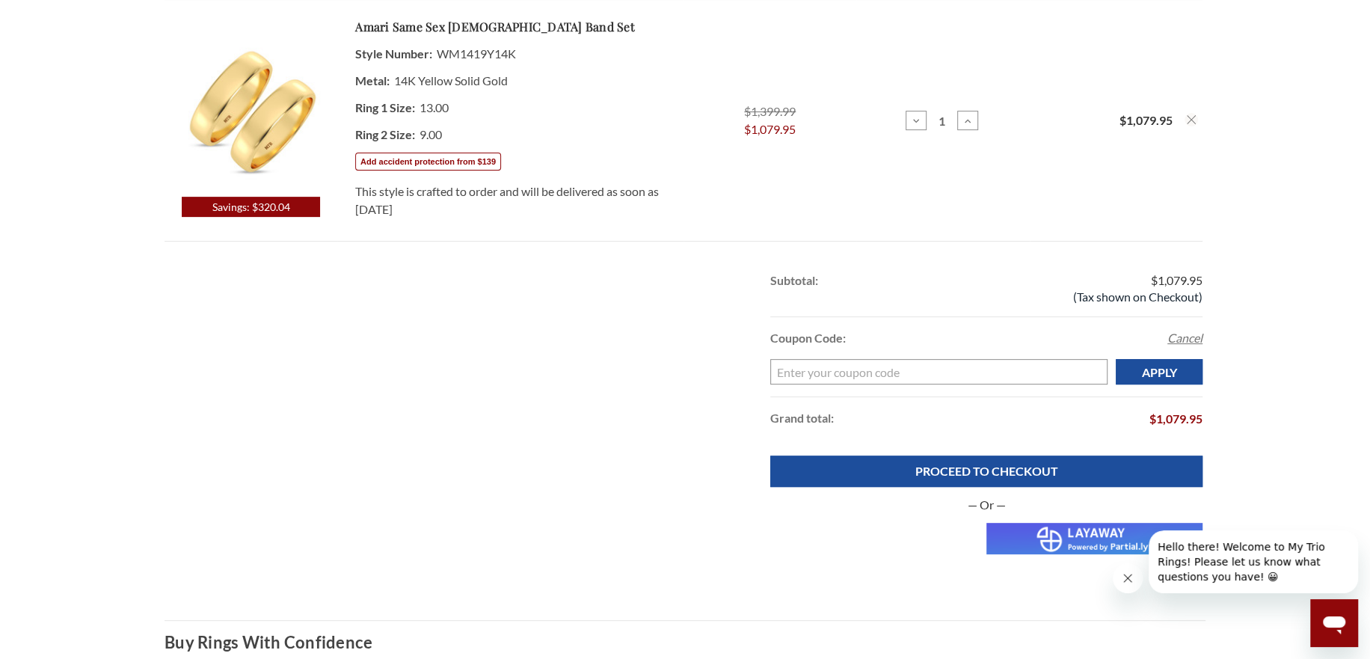
scroll to position [449, 0]
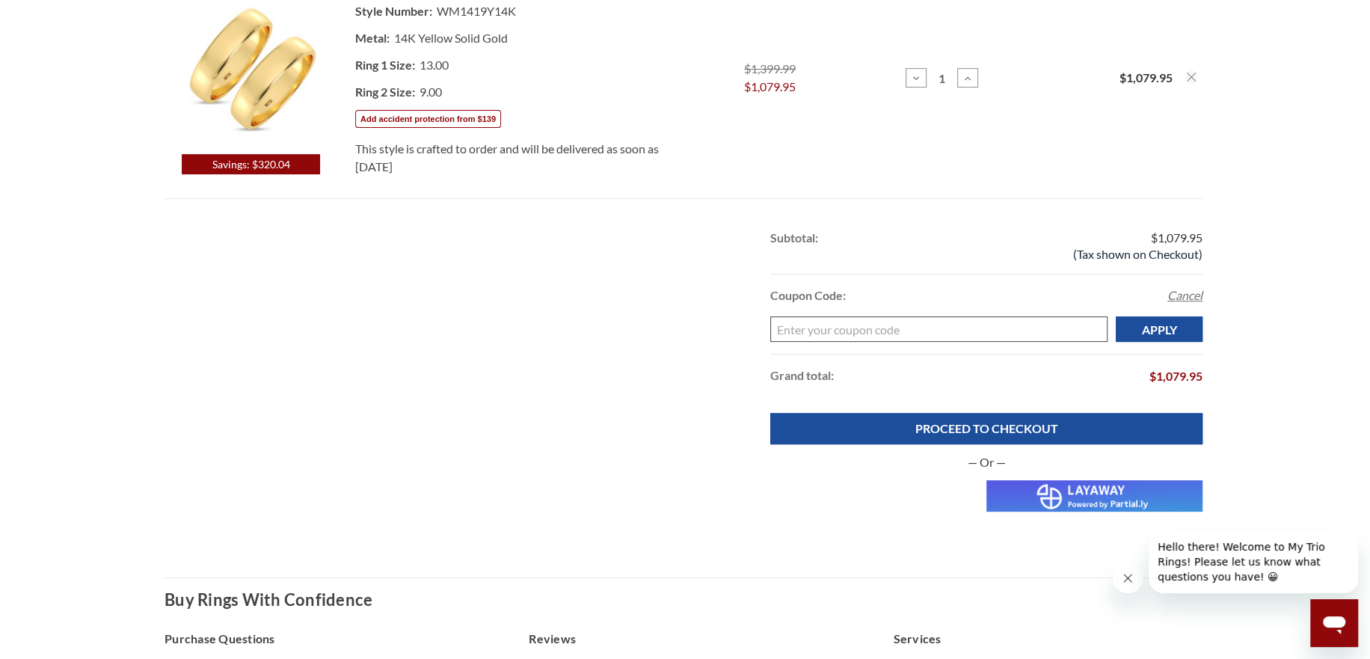
click at [995, 331] on input "Enter your coupon code" at bounding box center [938, 328] width 337 height 25
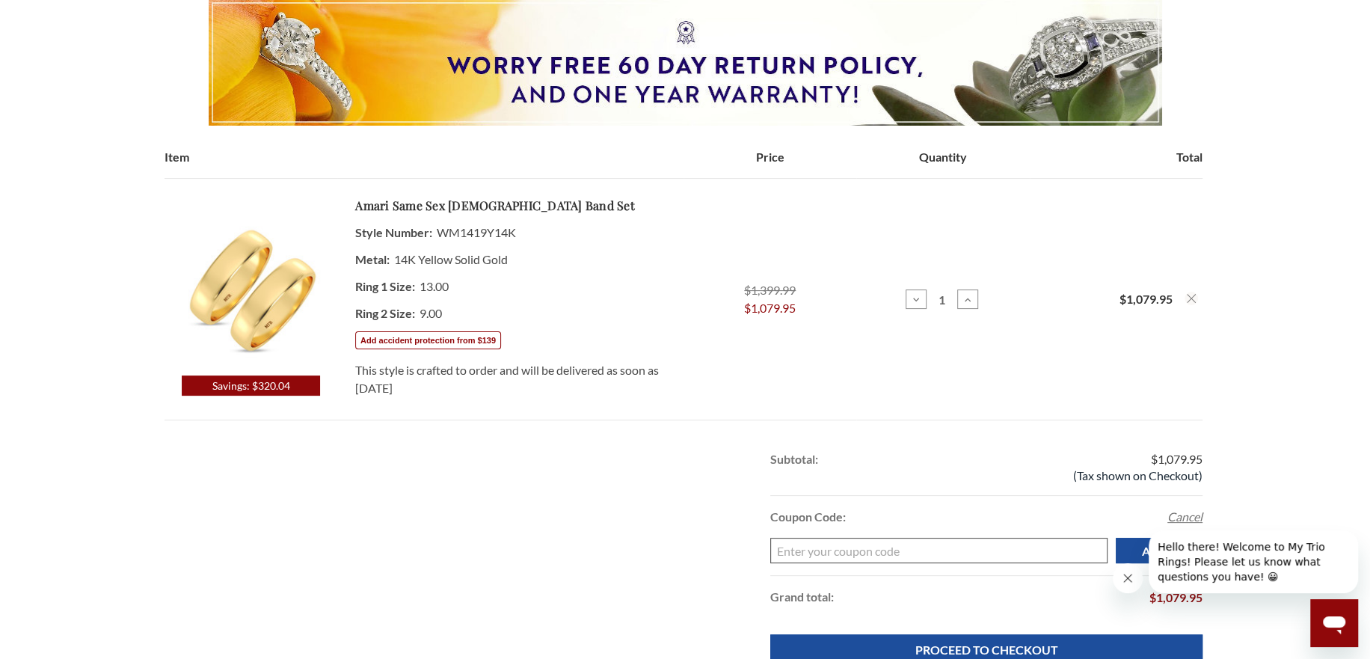
scroll to position [224, 0]
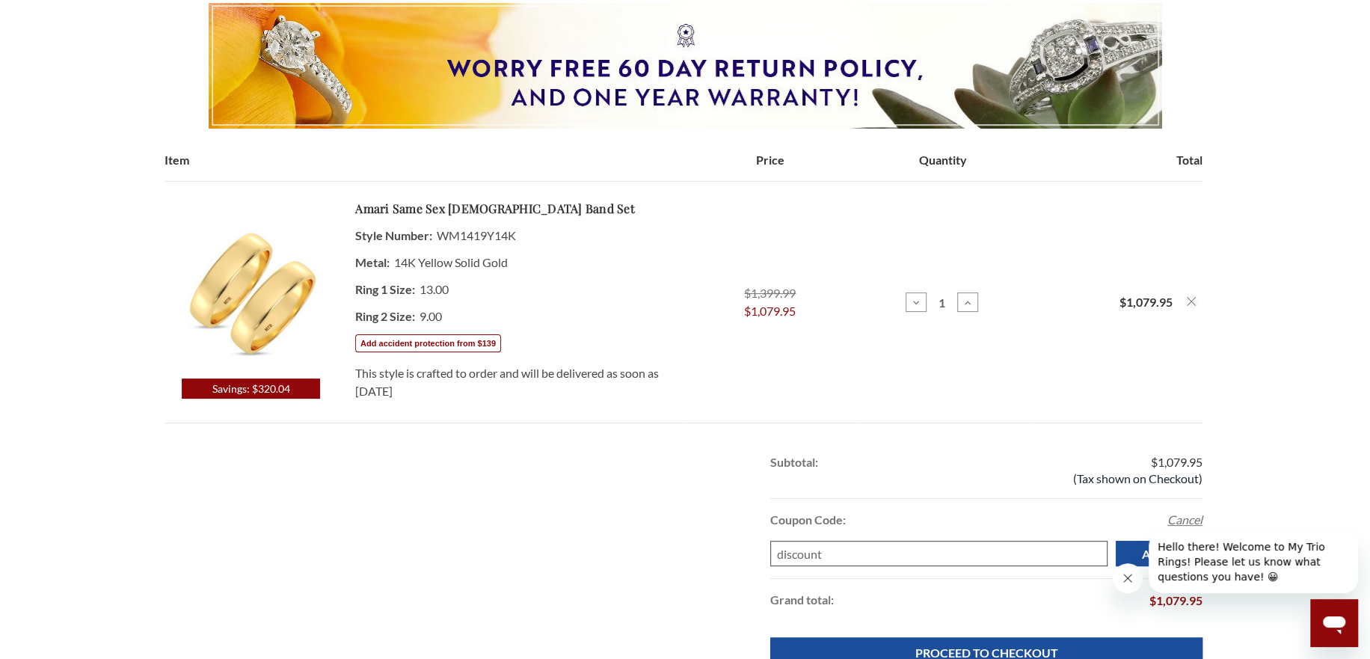
type input "discount"
click at [1116, 541] on input "Apply" at bounding box center [1159, 553] width 87 height 25
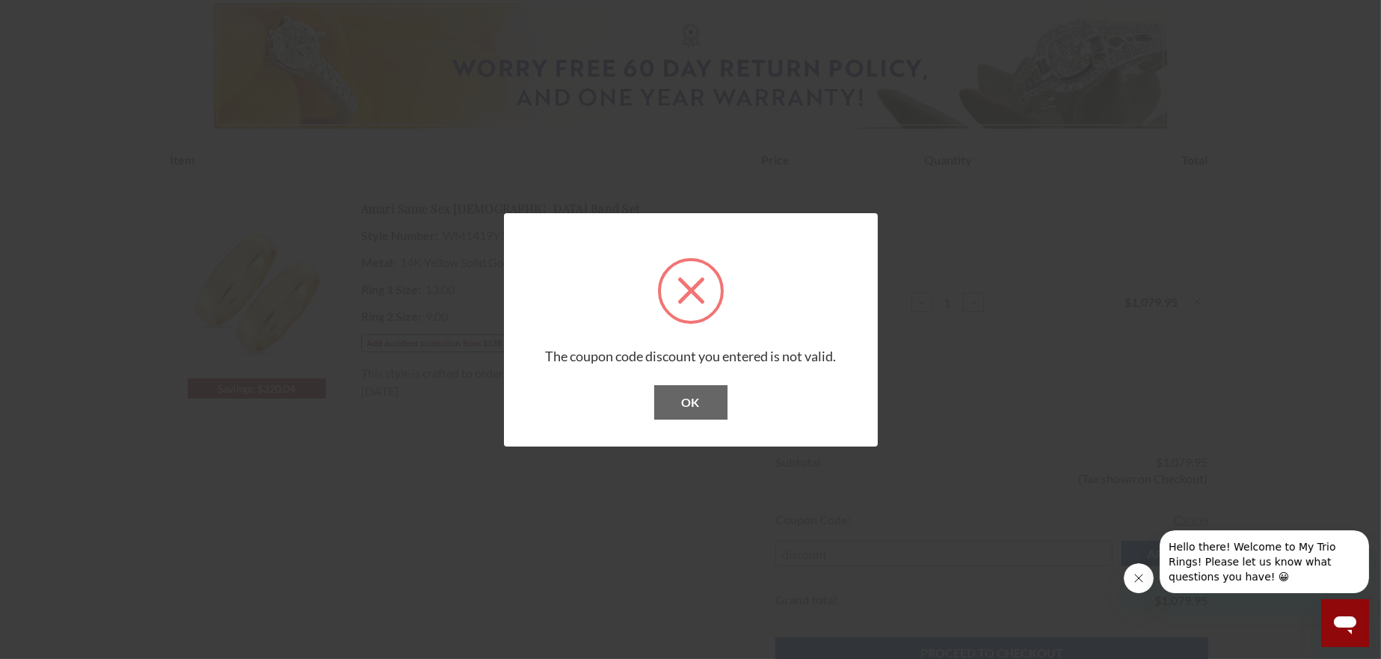
click at [667, 405] on button "OK" at bounding box center [690, 402] width 73 height 34
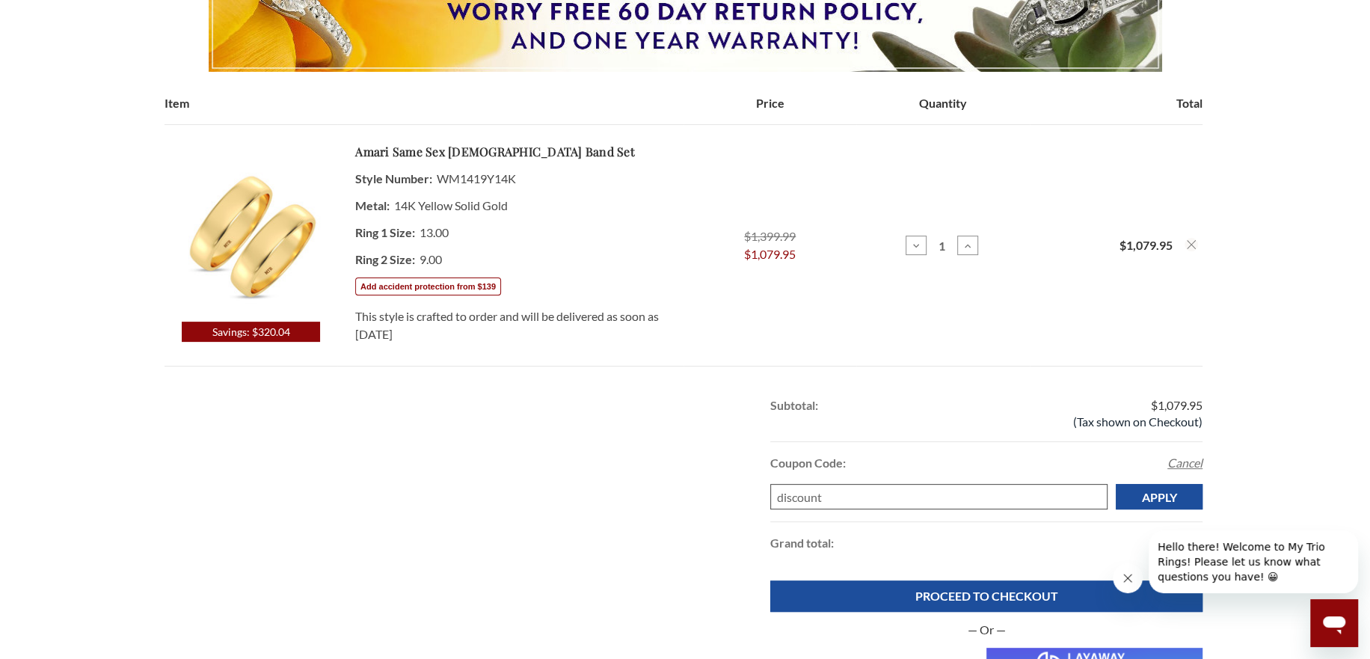
scroll to position [0, 0]
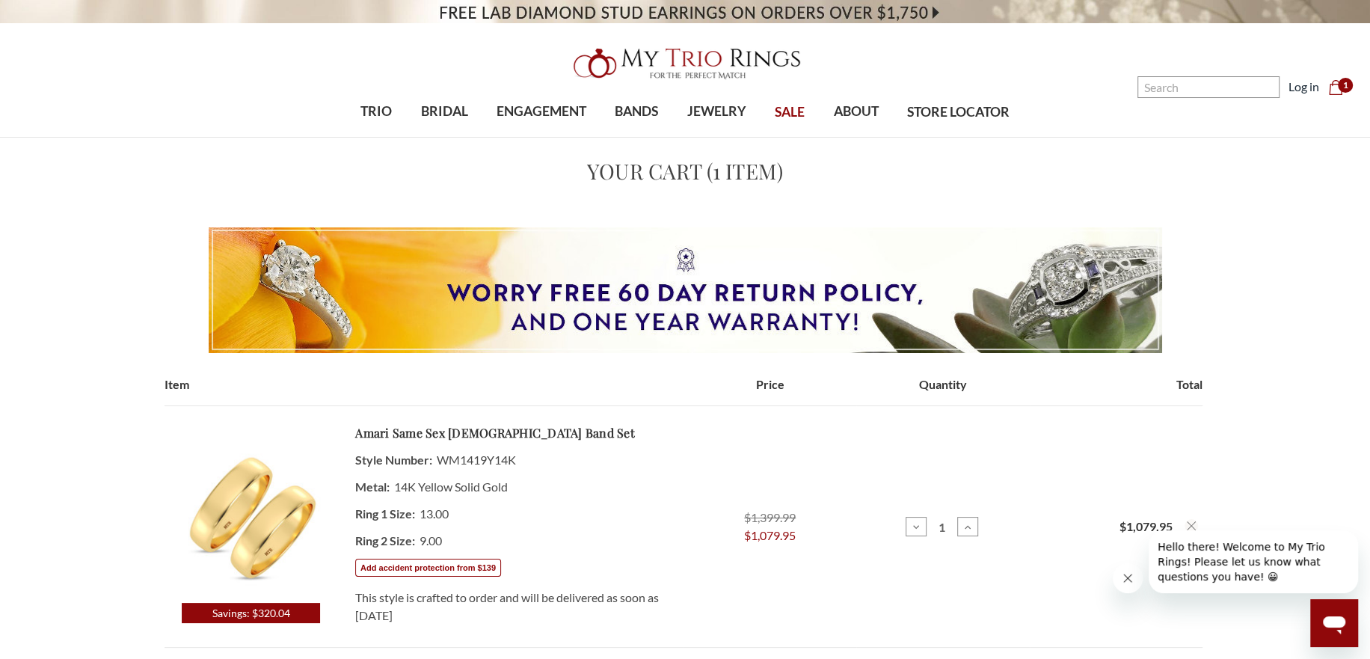
click at [1338, 90] on icon "Cart Cart" at bounding box center [1335, 87] width 15 height 15
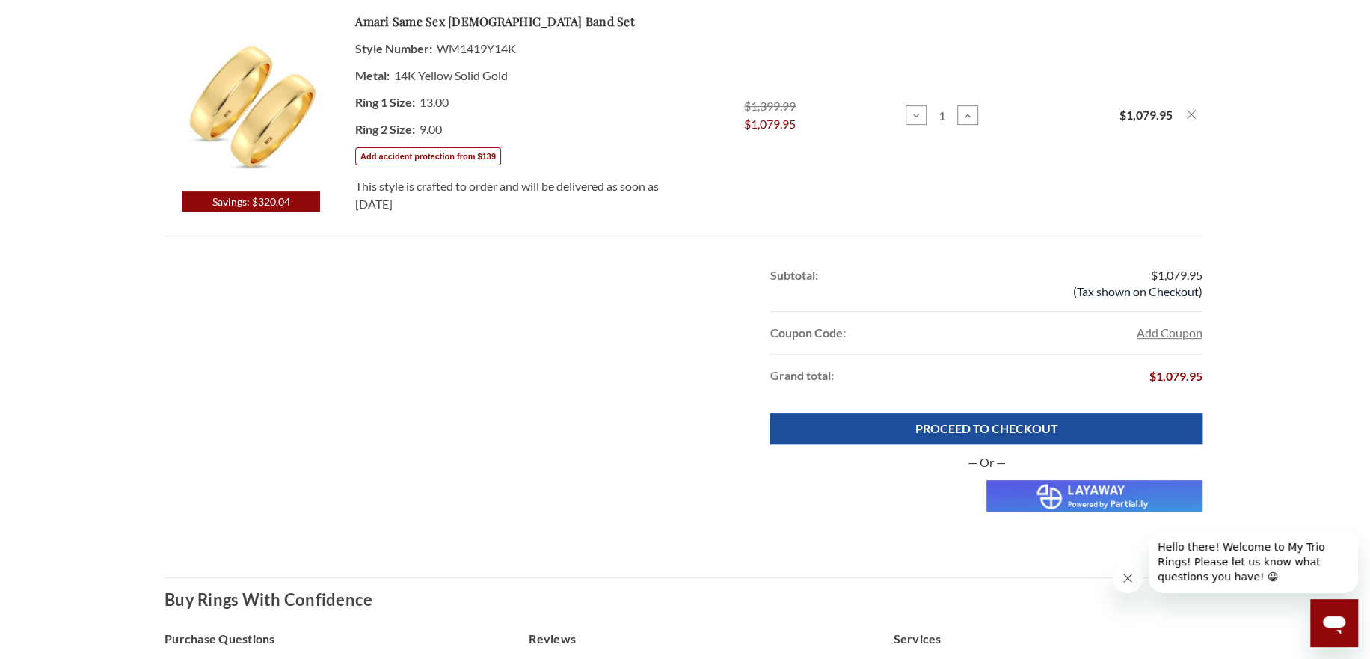
scroll to position [449, 0]
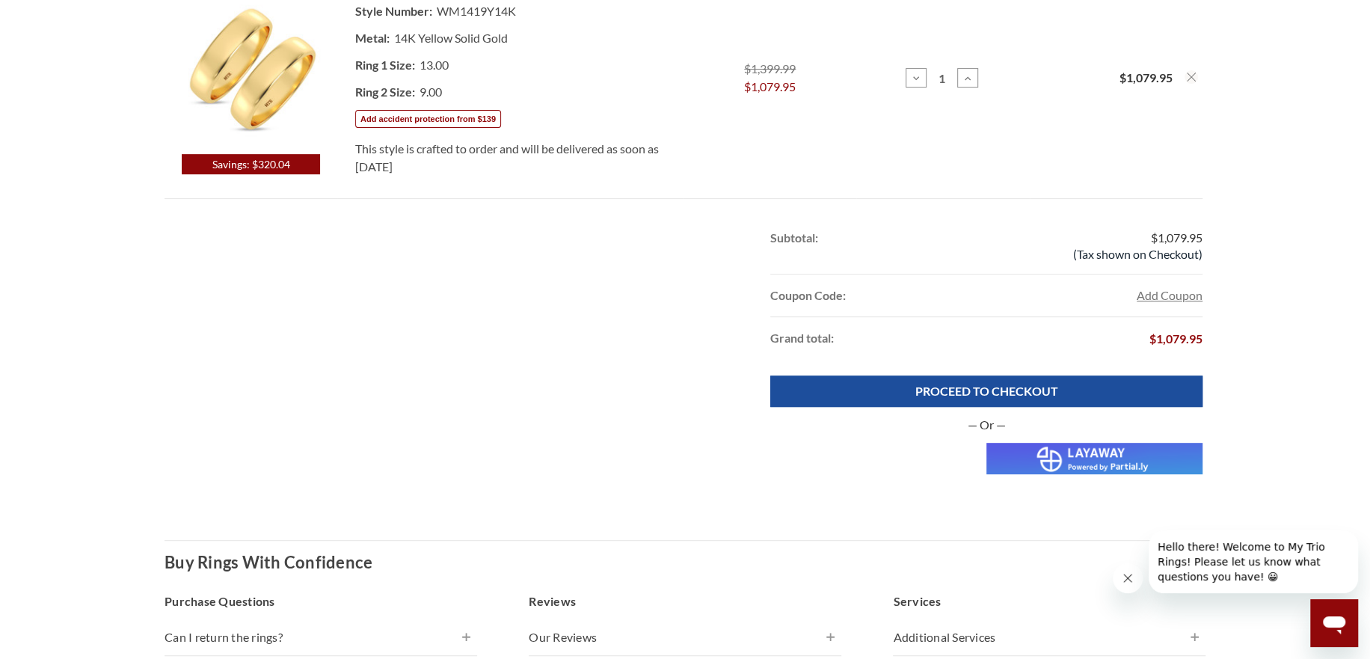
click at [823, 292] on strong "Coupon Code:" at bounding box center [808, 295] width 76 height 14
click at [1155, 292] on button "Add Coupon" at bounding box center [1170, 295] width 66 height 18
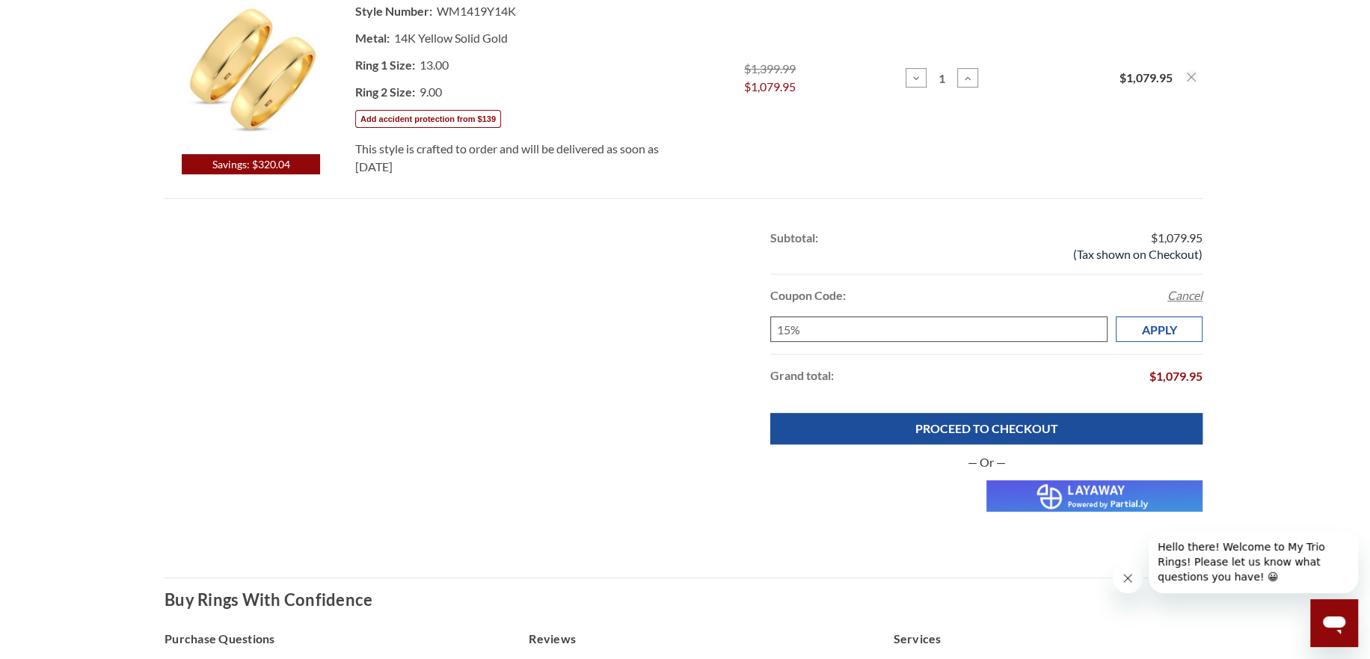
type input "15%"
click at [1146, 327] on input "Apply" at bounding box center [1159, 328] width 87 height 25
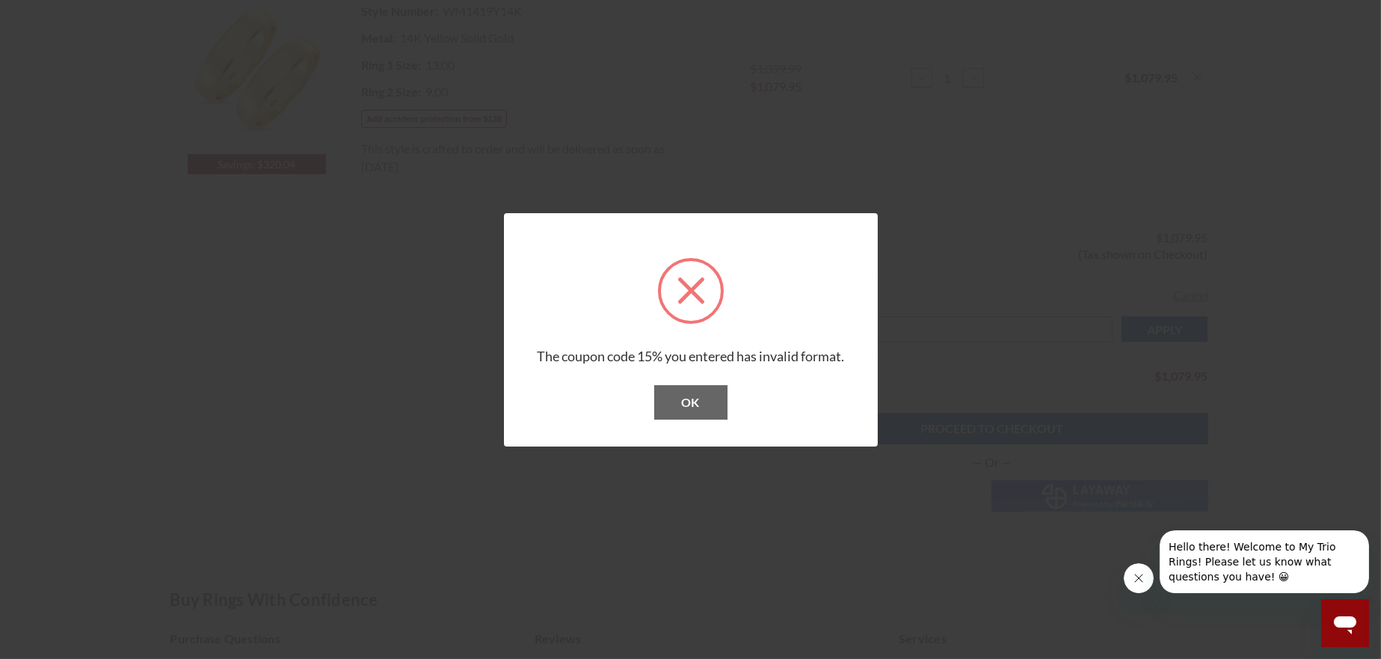
click at [710, 399] on button "OK" at bounding box center [690, 402] width 73 height 34
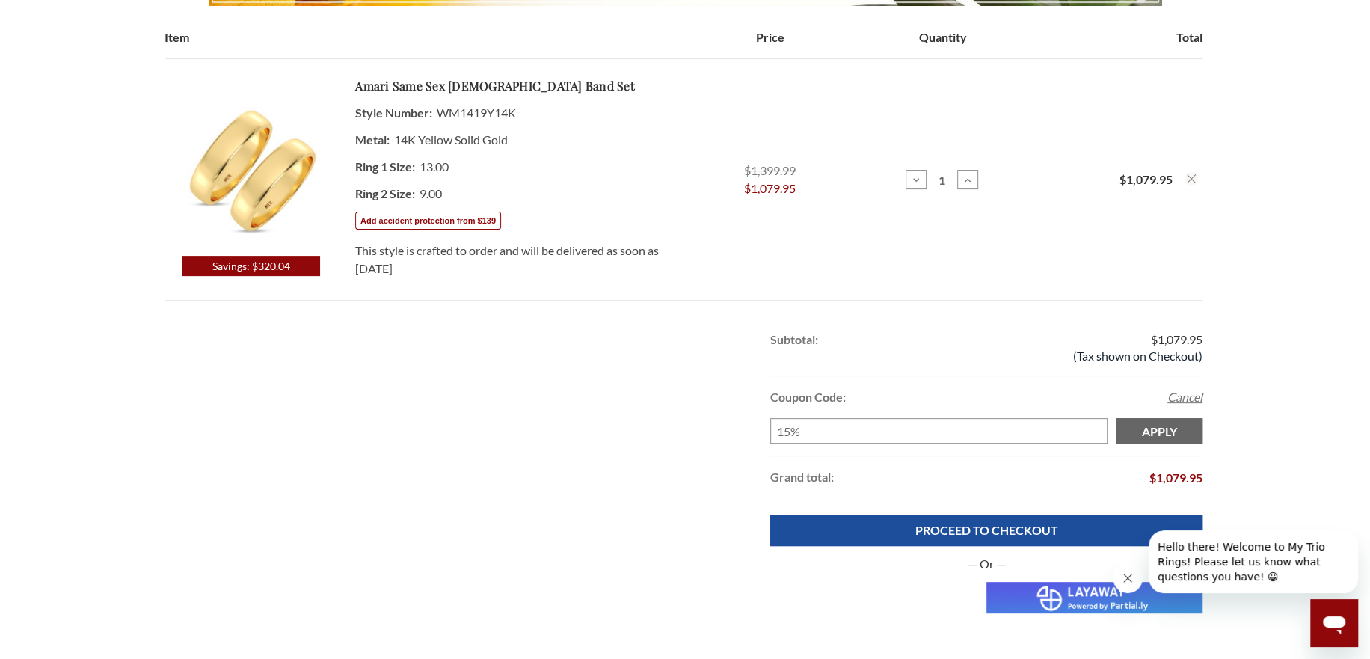
scroll to position [0, 0]
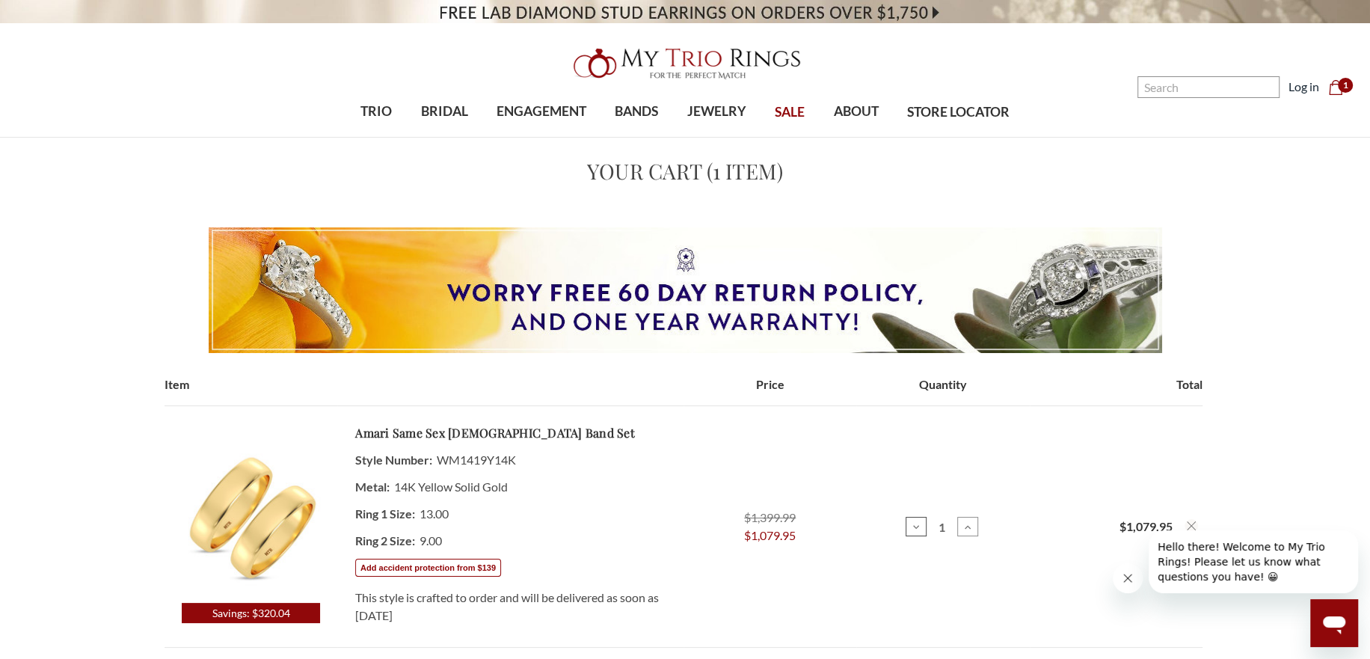
click at [917, 526] on use at bounding box center [916, 527] width 6 height 4
